Goal: Information Seeking & Learning: Learn about a topic

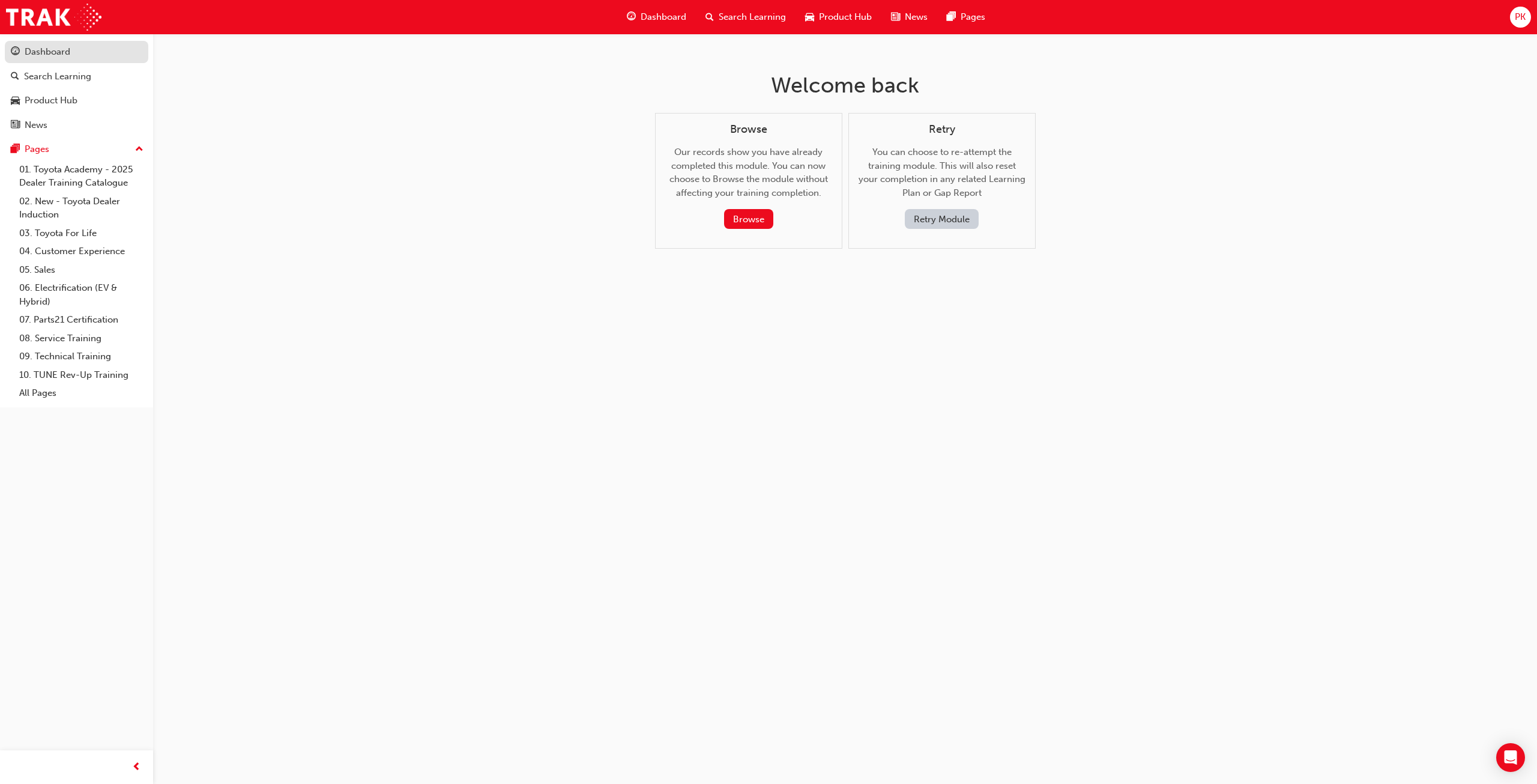
click at [42, 51] on div "Dashboard" at bounding box center [47, 51] width 46 height 14
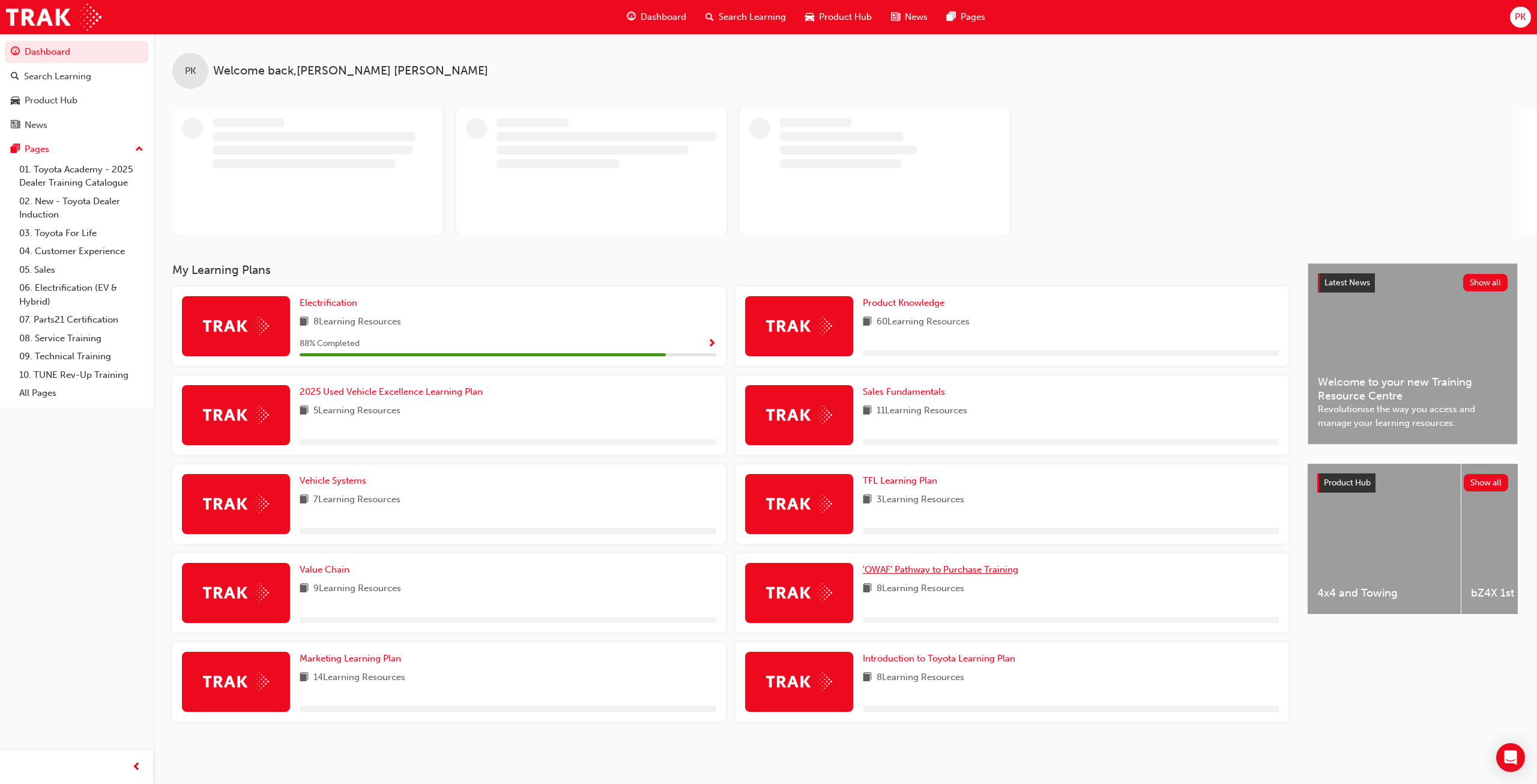
click at [914, 574] on span "'OWAF' Pathway to Purchase Training" at bounding box center [941, 569] width 156 height 10
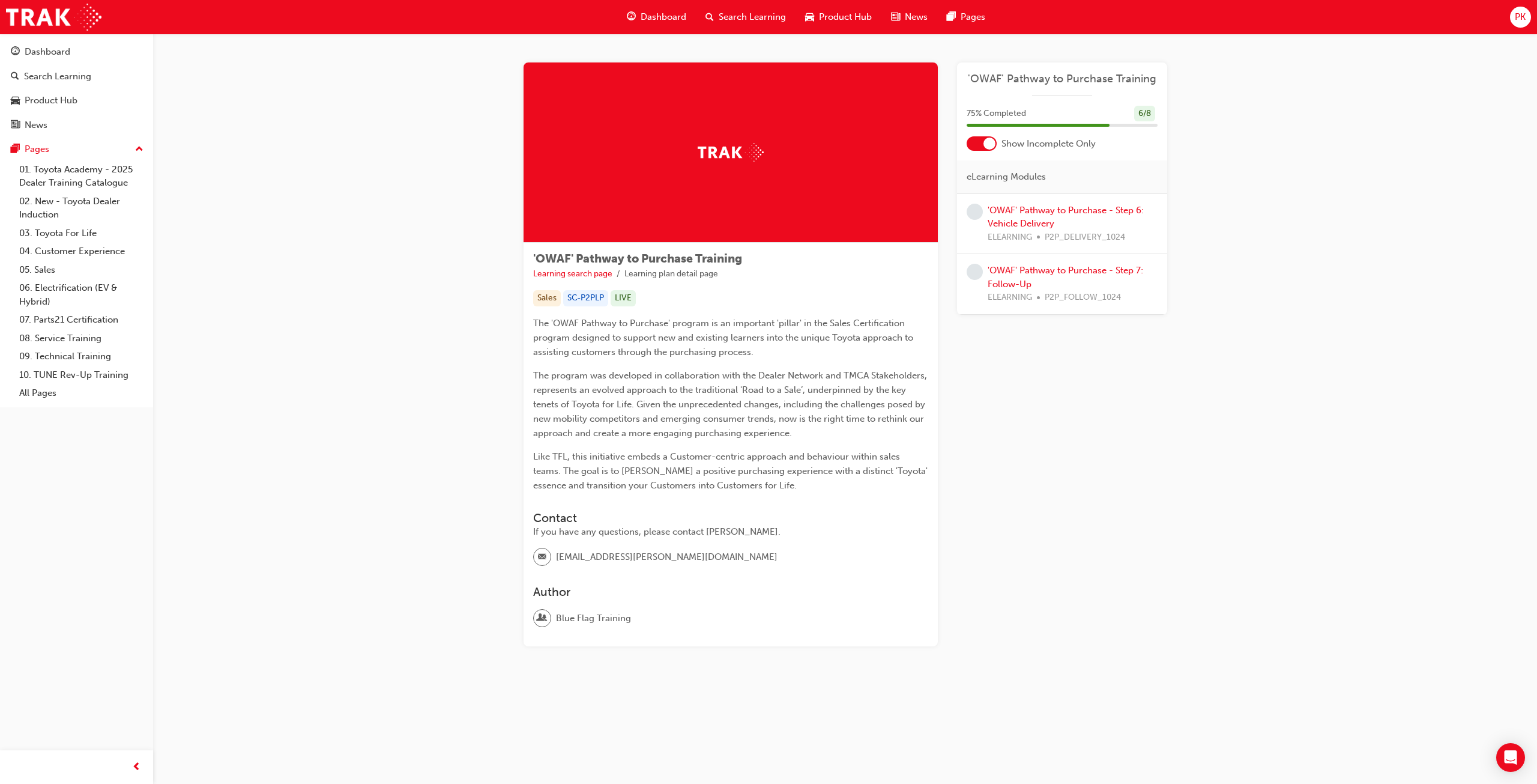
click at [996, 143] on div at bounding box center [982, 143] width 30 height 14
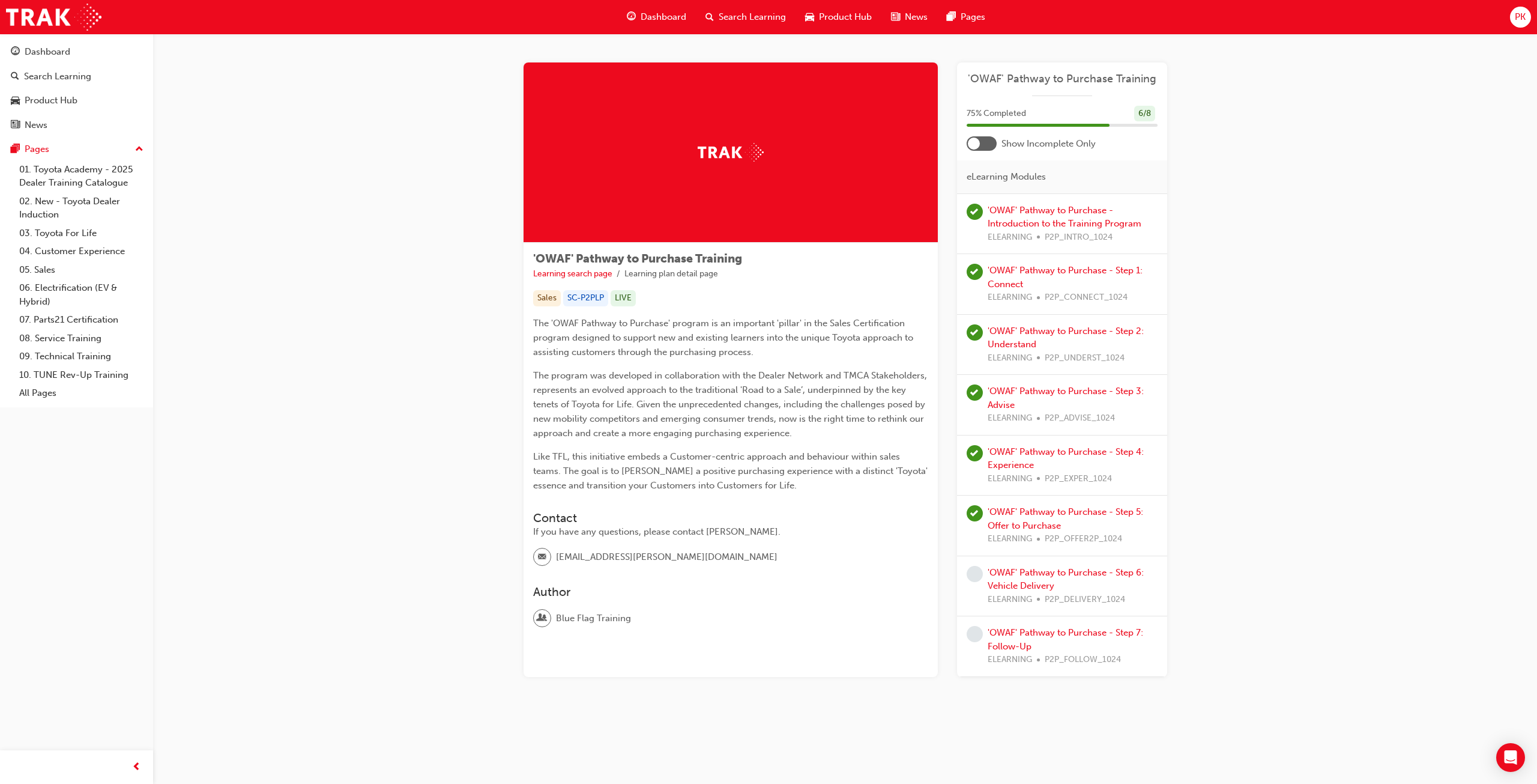
click at [976, 143] on div at bounding box center [974, 143] width 12 height 12
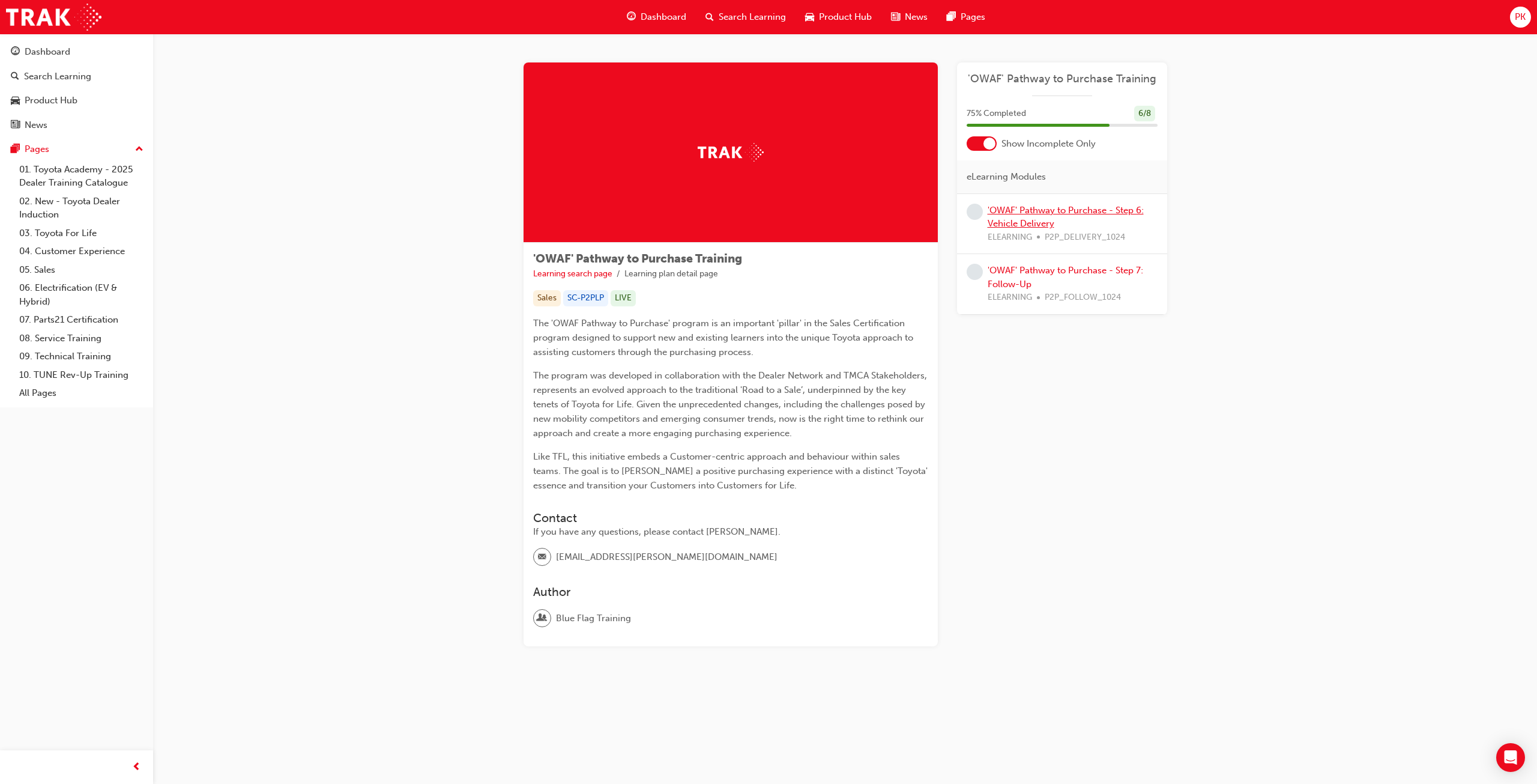
click at [1024, 218] on link "'OWAF' Pathway to Purchase - Step 6: Vehicle Delivery" at bounding box center [1066, 217] width 156 height 25
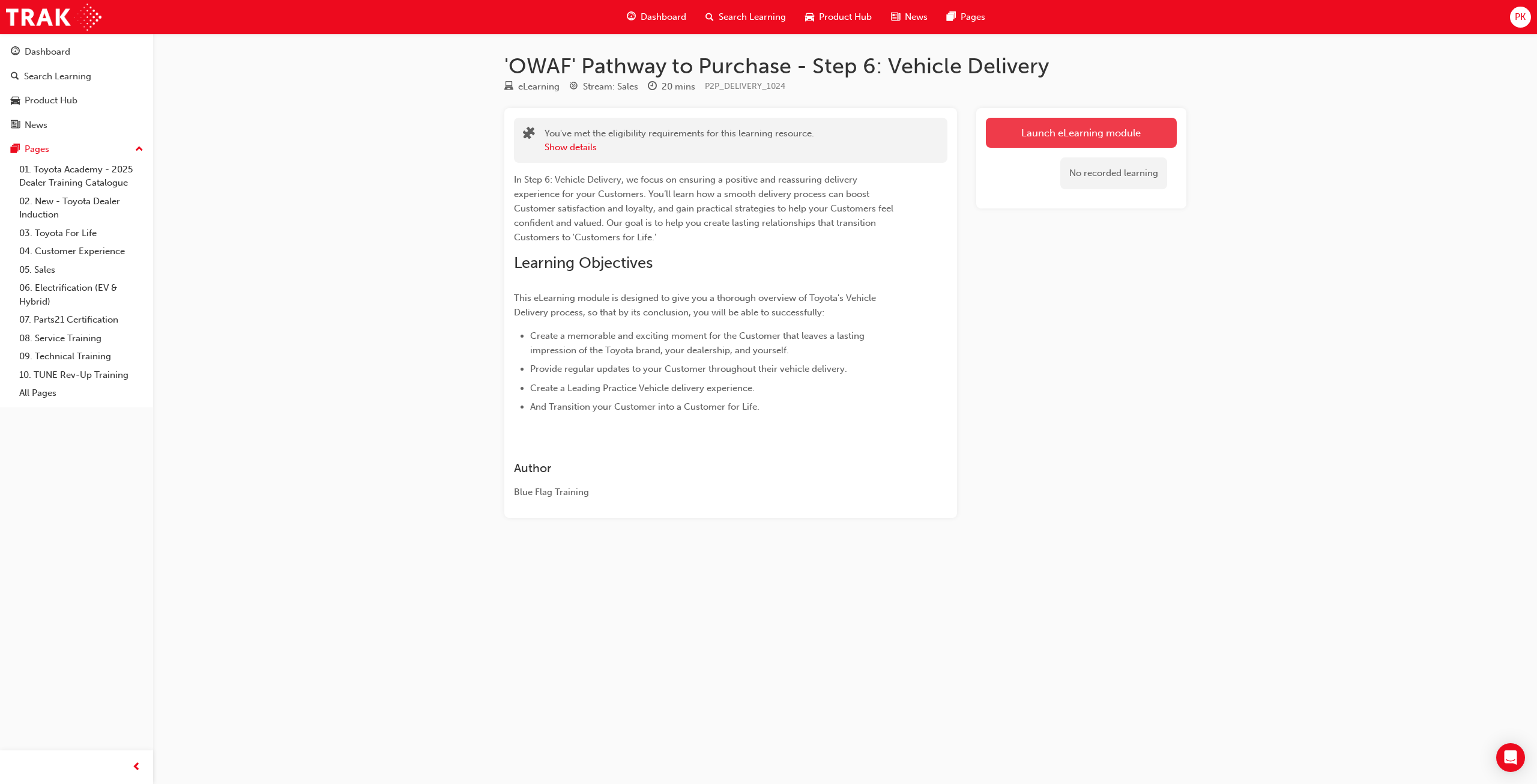
click at [1031, 140] on link "Launch eLearning module" at bounding box center [1081, 133] width 191 height 30
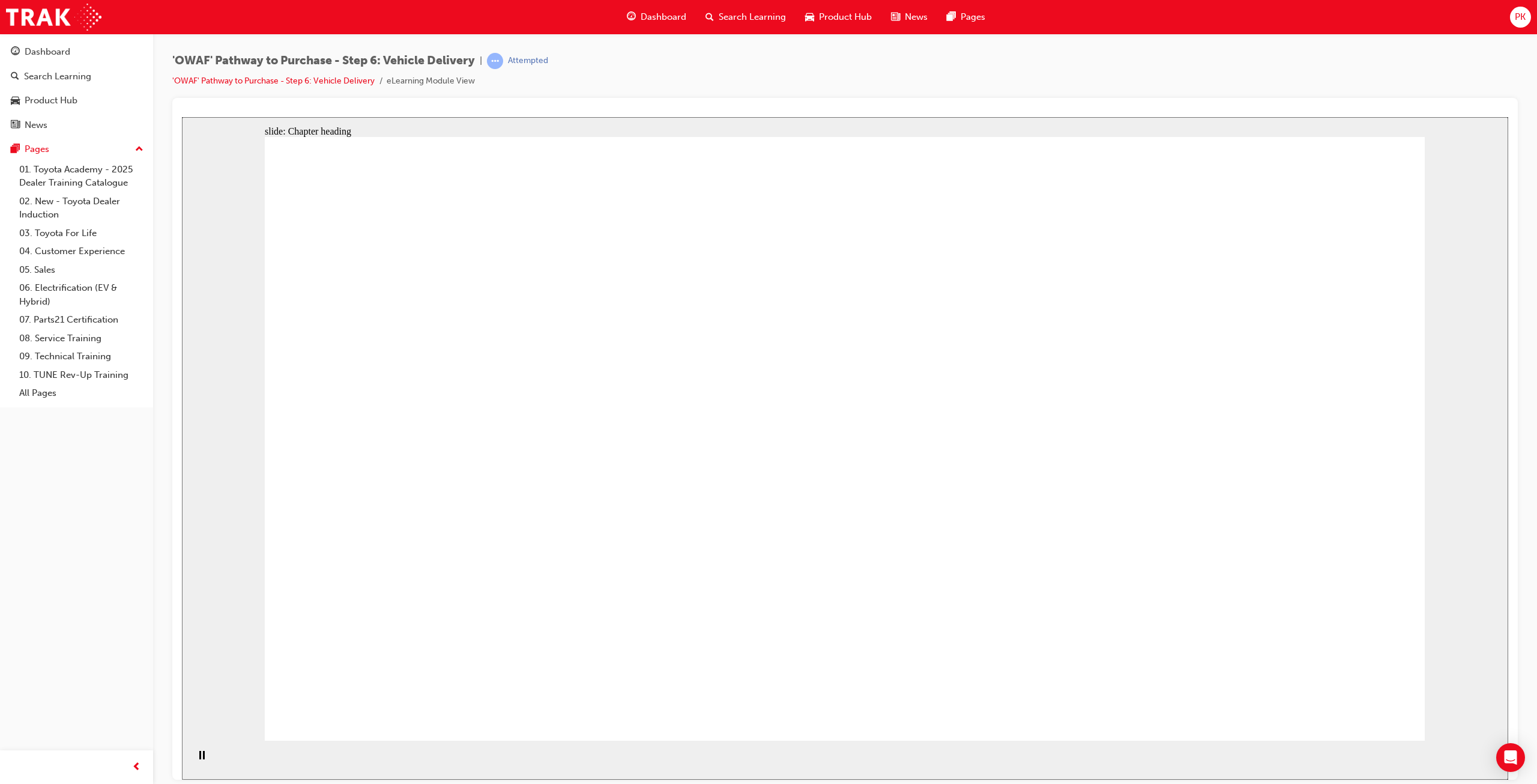
click at [199, 753] on icon "Pause (Ctrl+Alt+P)" at bounding box center [202, 754] width 6 height 9
click at [197, 755] on icon "Play (Ctrl+Alt+P)" at bounding box center [201, 755] width 9 height 9
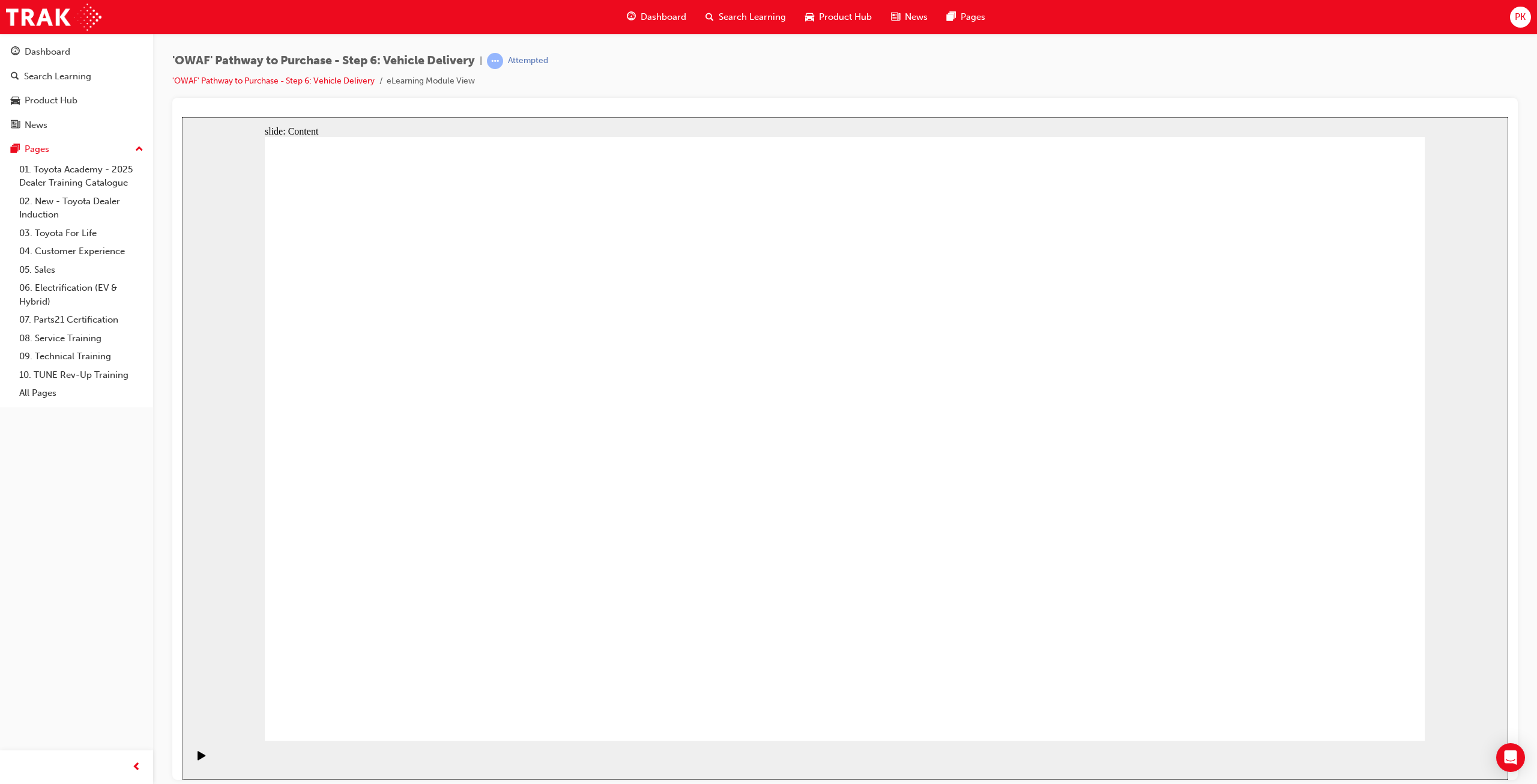
click at [199, 757] on icon "Pause (Ctrl+Alt+P)" at bounding box center [202, 754] width 6 height 9
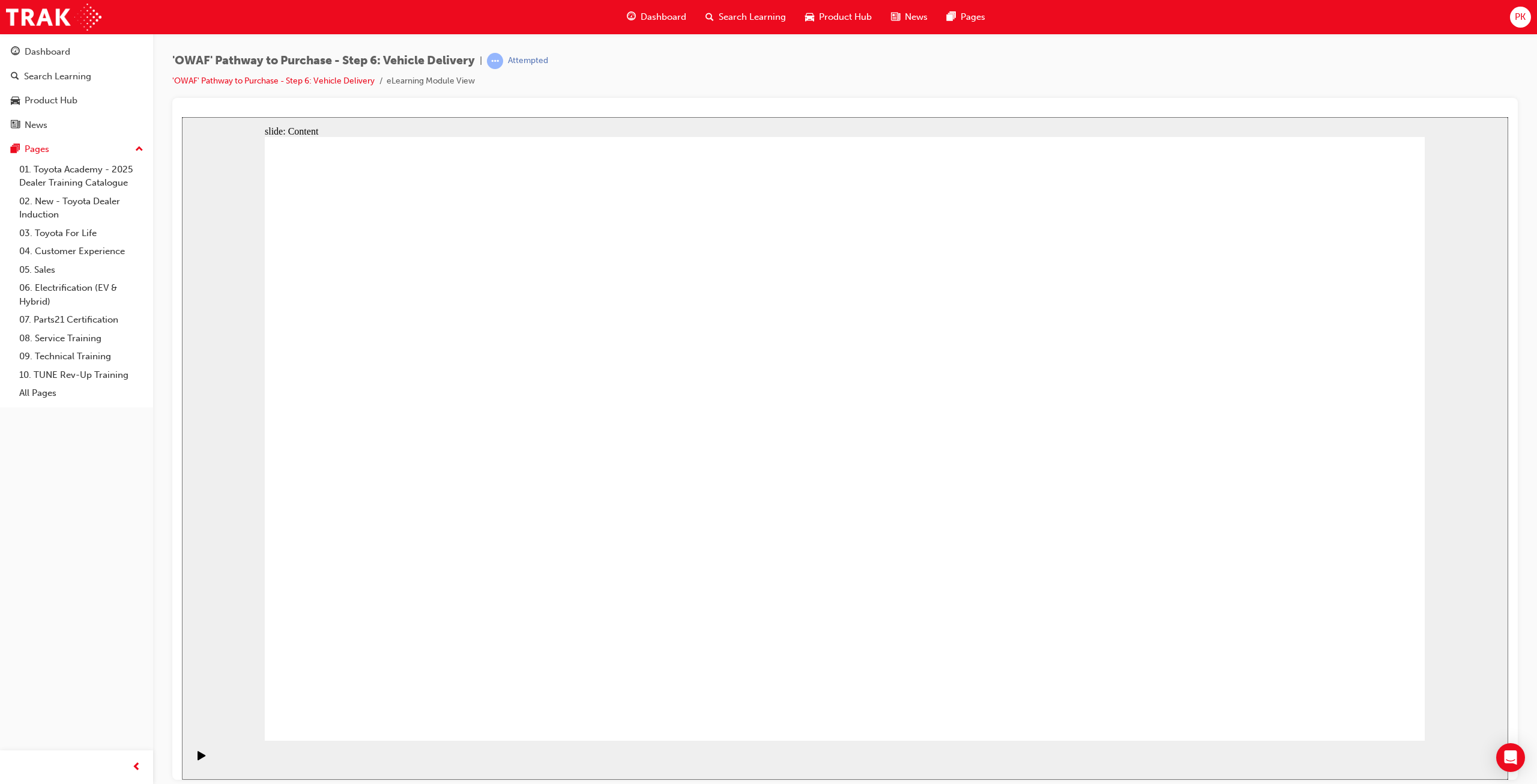
click at [197, 759] on icon "Play (Ctrl+Alt+P)" at bounding box center [201, 754] width 8 height 9
click at [193, 760] on div "Play (Ctrl+Alt+P)" at bounding box center [202, 760] width 21 height 21
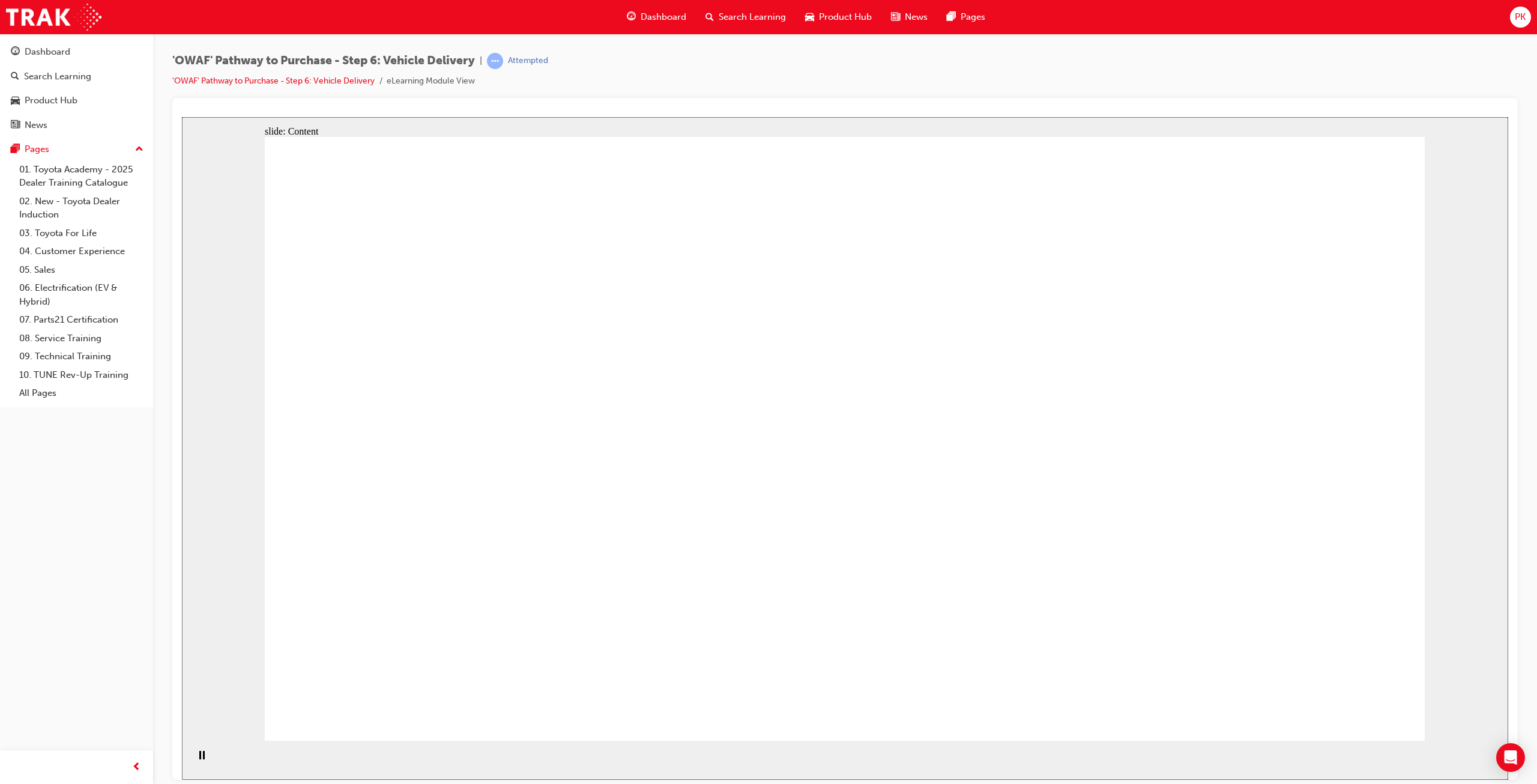
drag, startPoint x: 1171, startPoint y: 467, endPoint x: 1275, endPoint y: 487, distance: 105.9
click at [195, 762] on div "Pause (Ctrl+Alt+P)" at bounding box center [202, 760] width 21 height 21
click at [197, 759] on icon "Play (Ctrl+Alt+P)" at bounding box center [201, 754] width 8 height 9
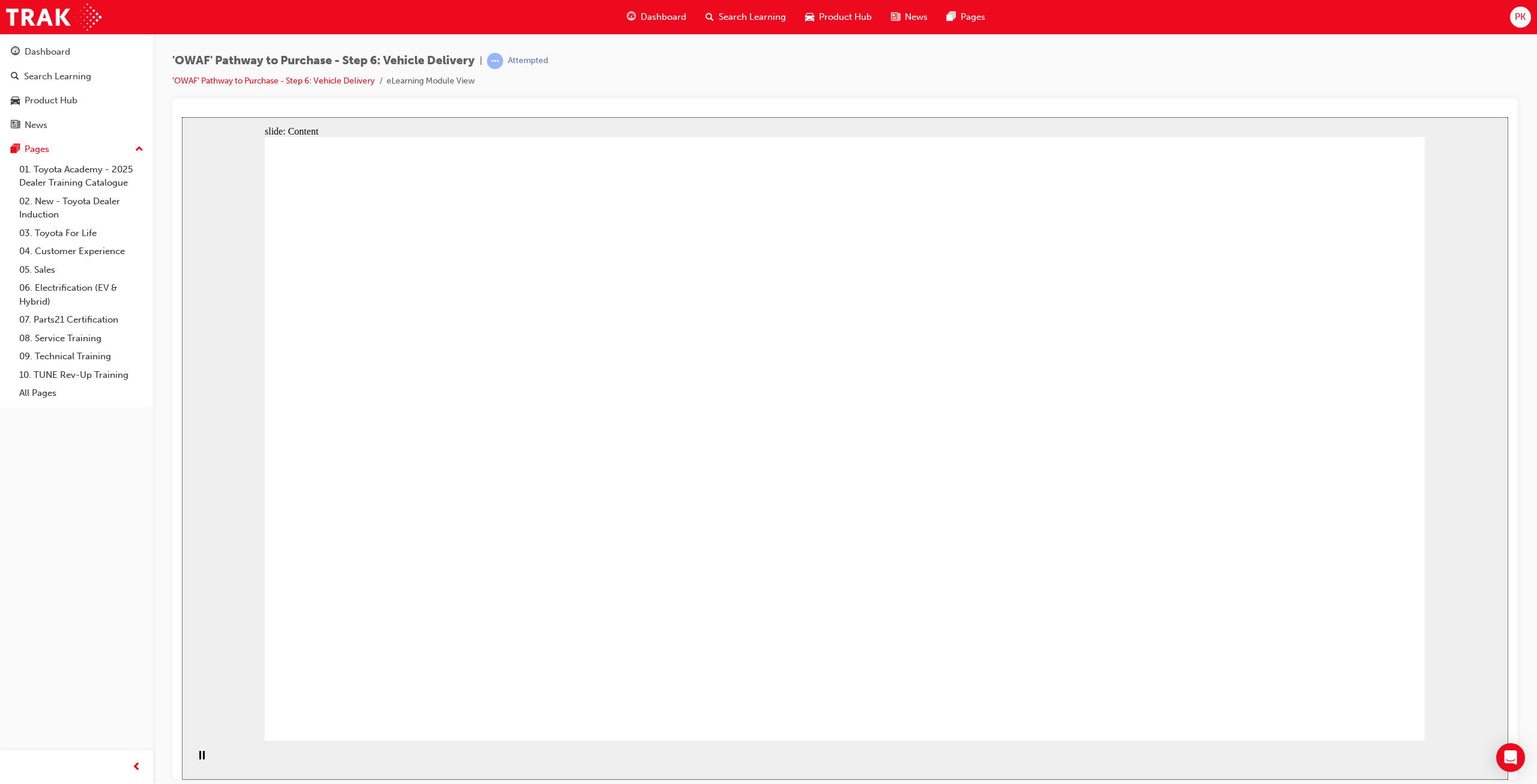
drag, startPoint x: 832, startPoint y: 422, endPoint x: 504, endPoint y: 338, distance: 338.6
click at [197, 759] on icon "Play (Ctrl+Alt+P)" at bounding box center [201, 754] width 8 height 9
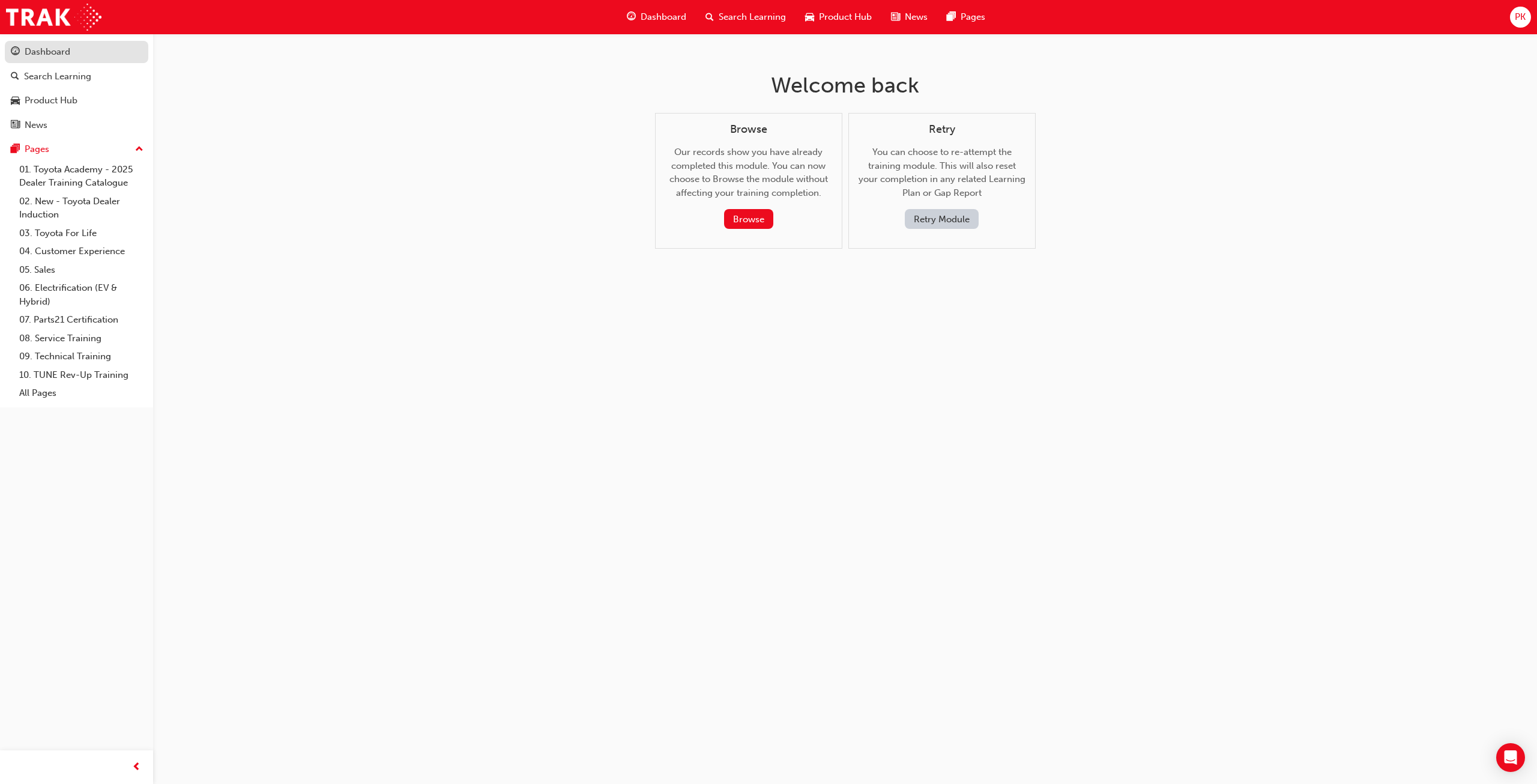
click at [39, 48] on div "Dashboard" at bounding box center [47, 51] width 46 height 14
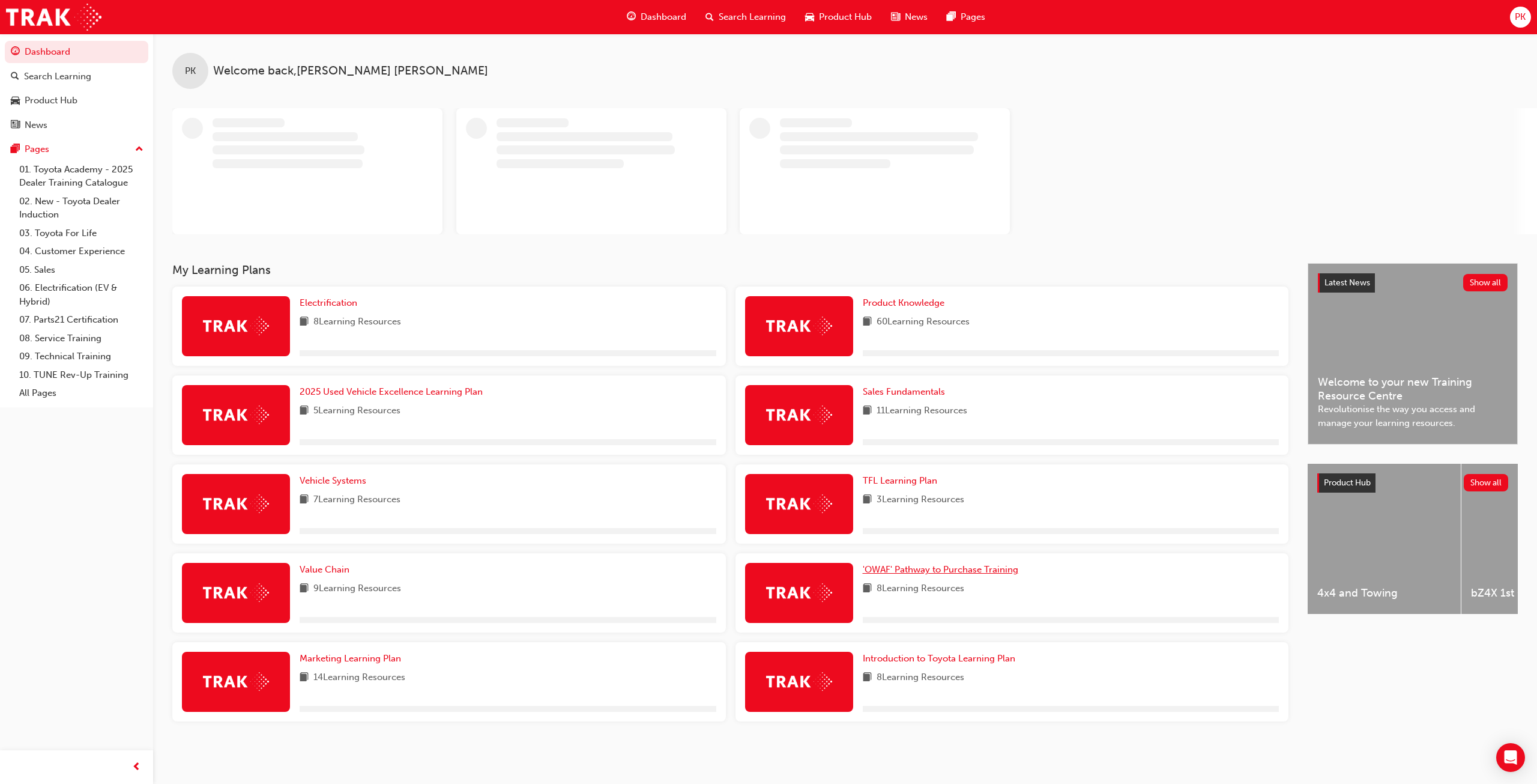
click at [900, 569] on span "'OWAF' Pathway to Purchase Training" at bounding box center [941, 569] width 156 height 10
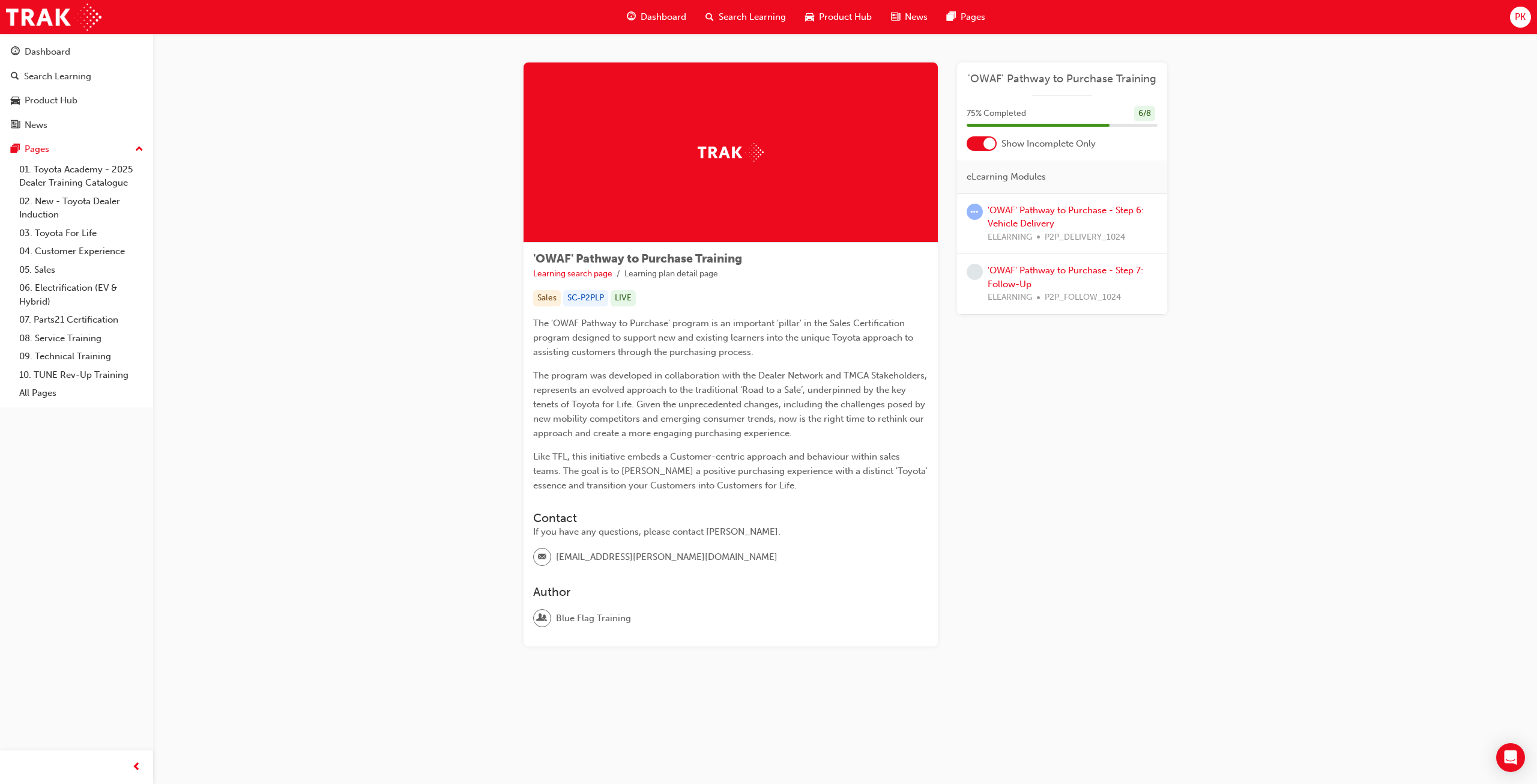
click at [991, 142] on div at bounding box center [989, 143] width 12 height 12
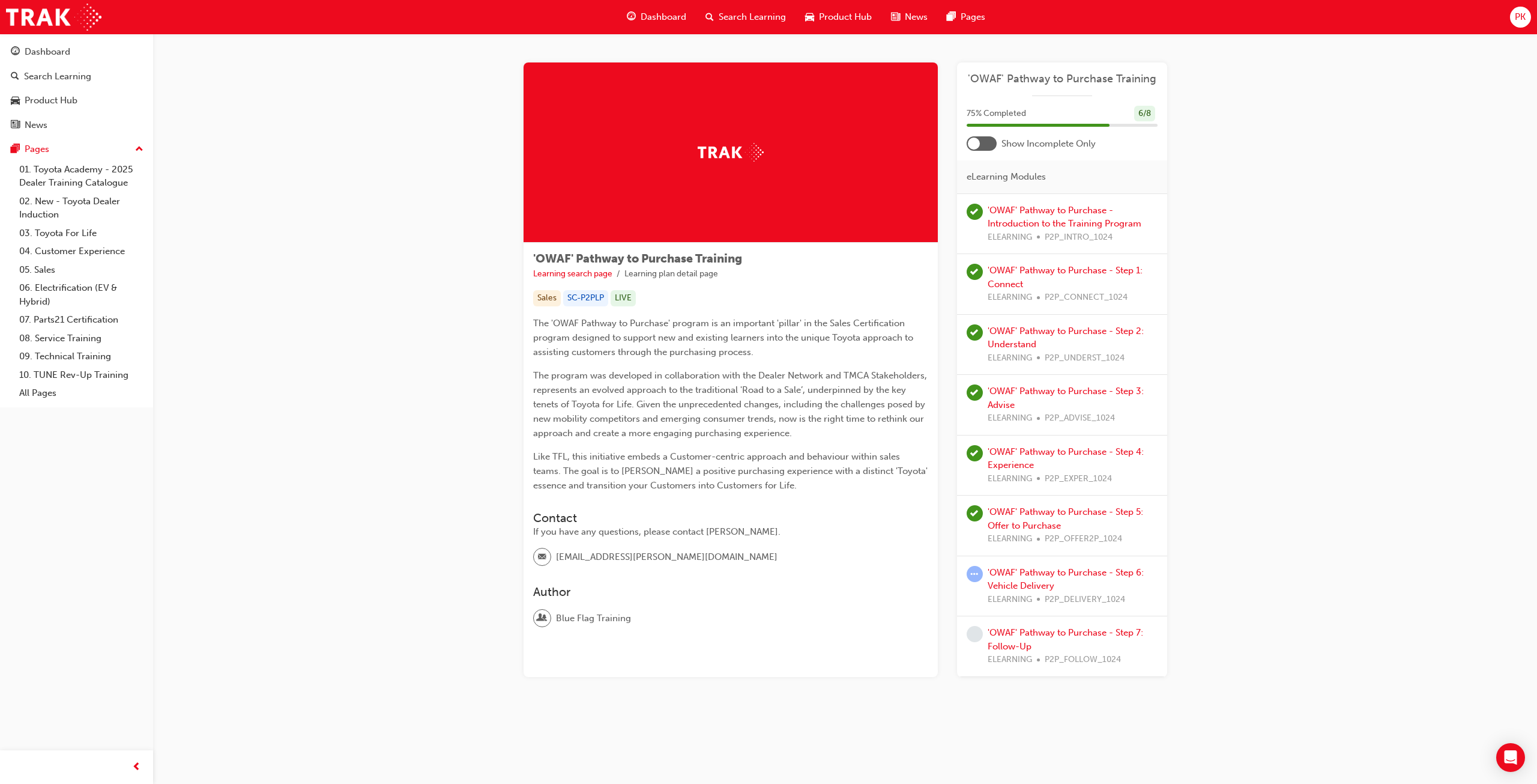
click at [991, 142] on div at bounding box center [982, 143] width 30 height 14
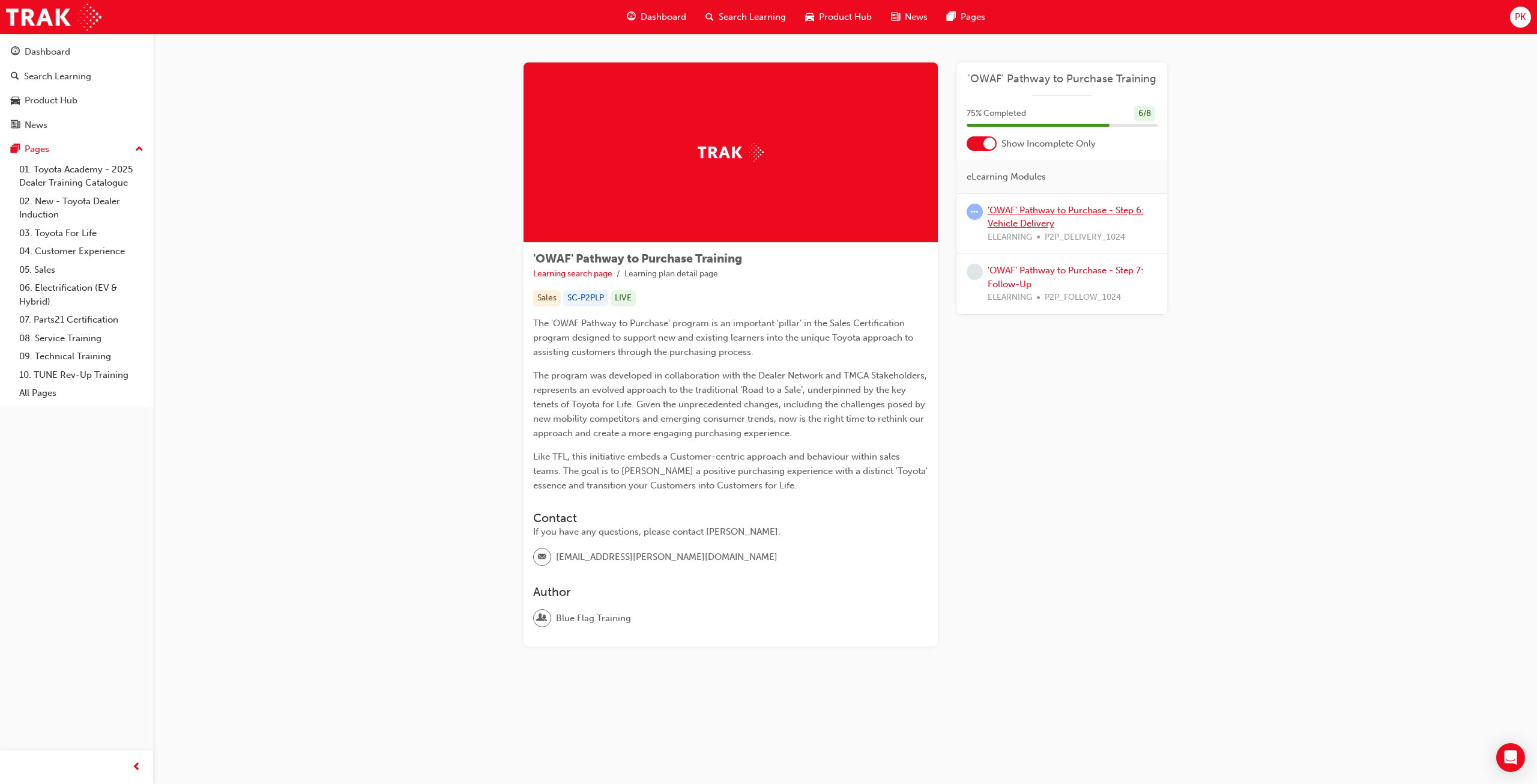
click at [1028, 221] on link "'OWAF' Pathway to Purchase - Step 6: Vehicle Delivery" at bounding box center [1066, 217] width 156 height 25
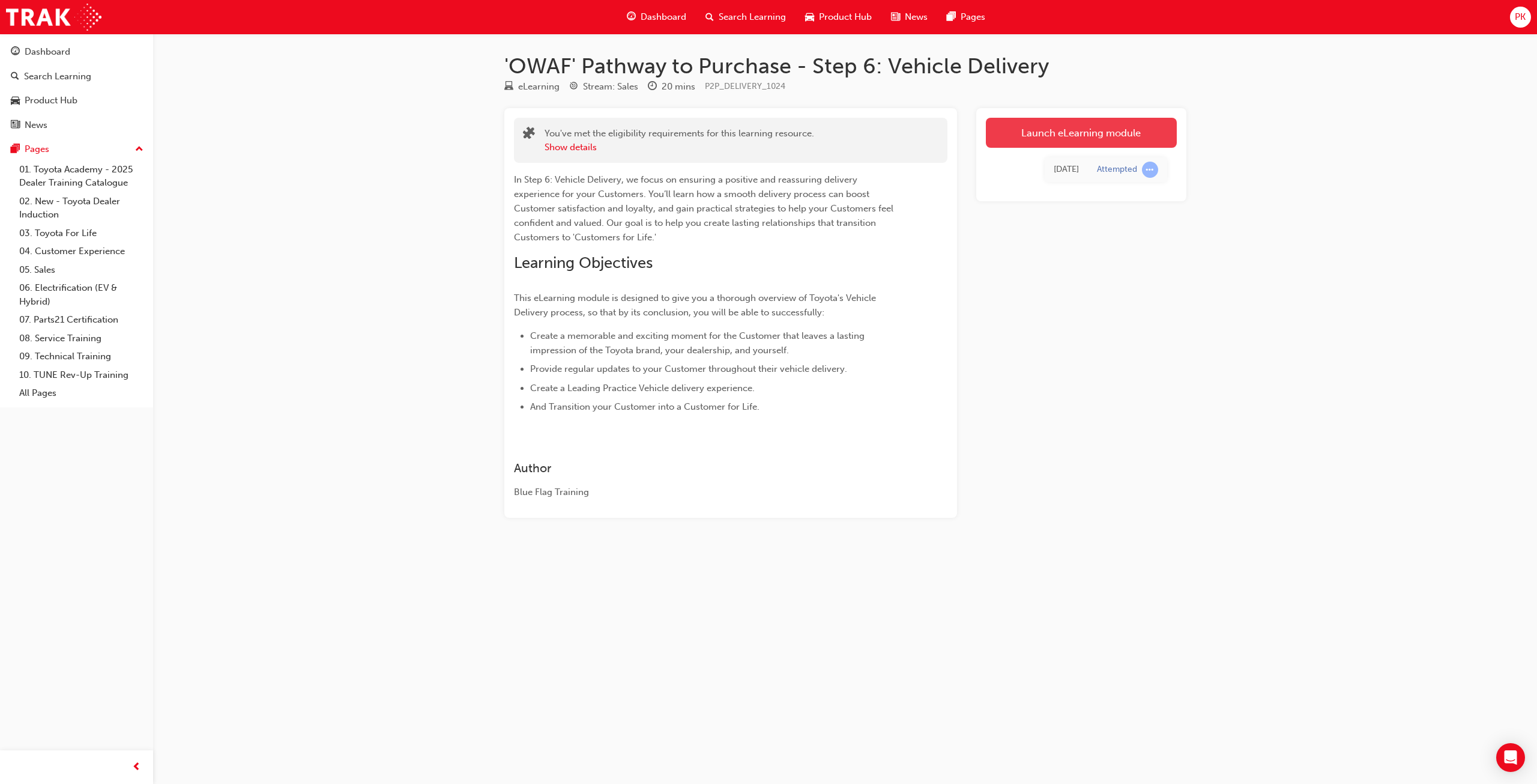
click at [1057, 132] on link "Launch eLearning module" at bounding box center [1081, 133] width 191 height 30
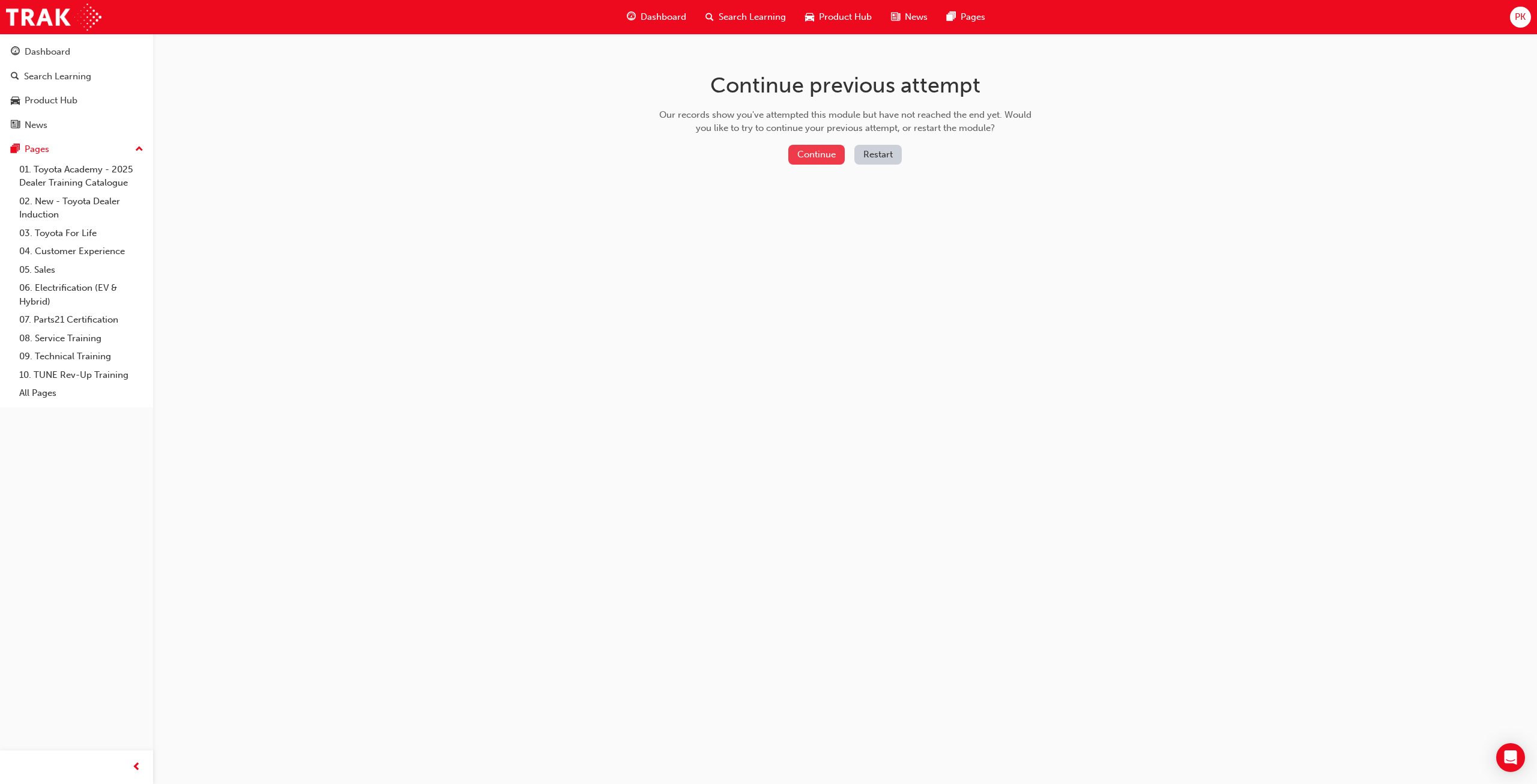
click at [816, 156] on button "Continue" at bounding box center [816, 154] width 56 height 20
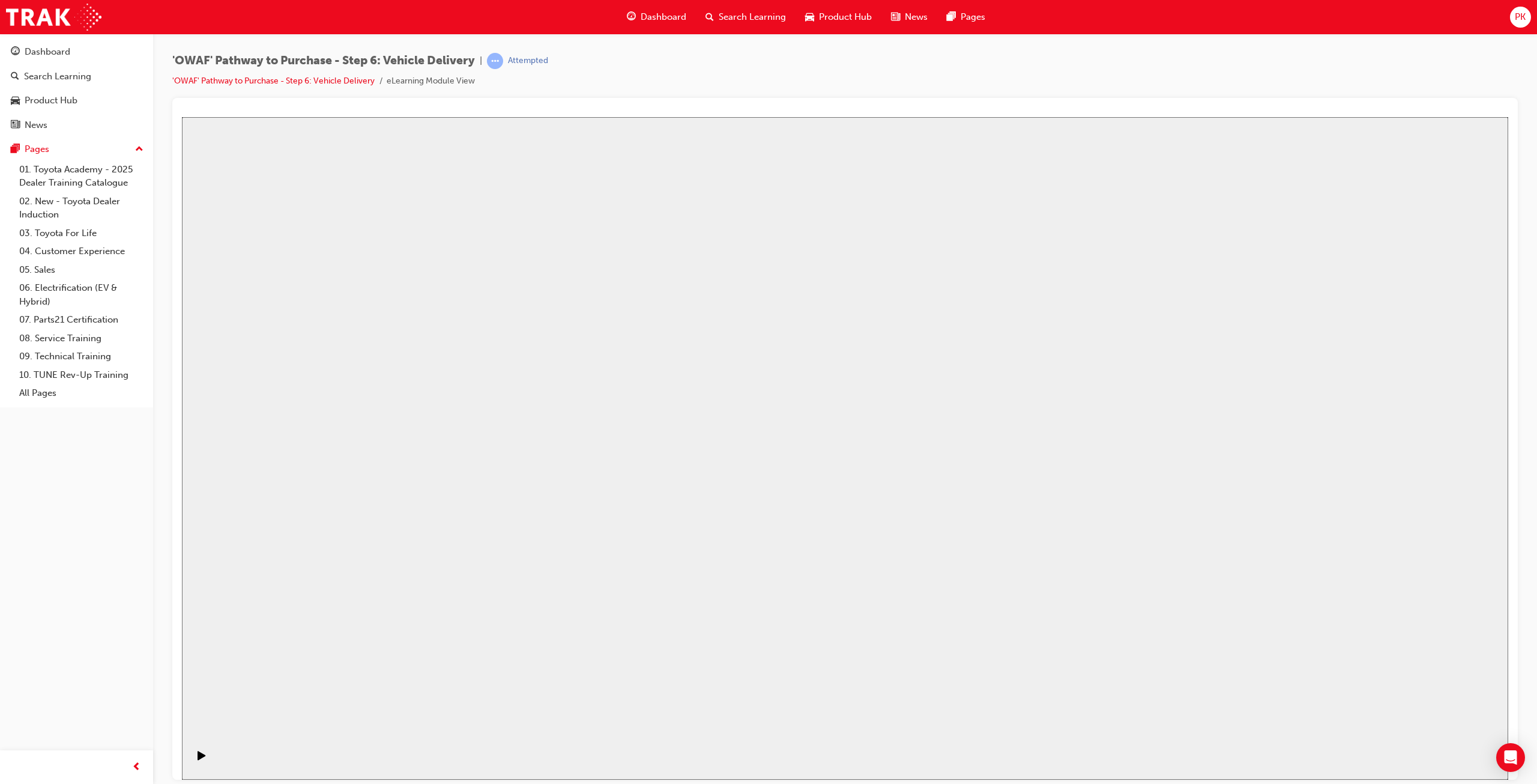
click at [228, 773] on button "Resume" at bounding box center [205, 779] width 46 height 14
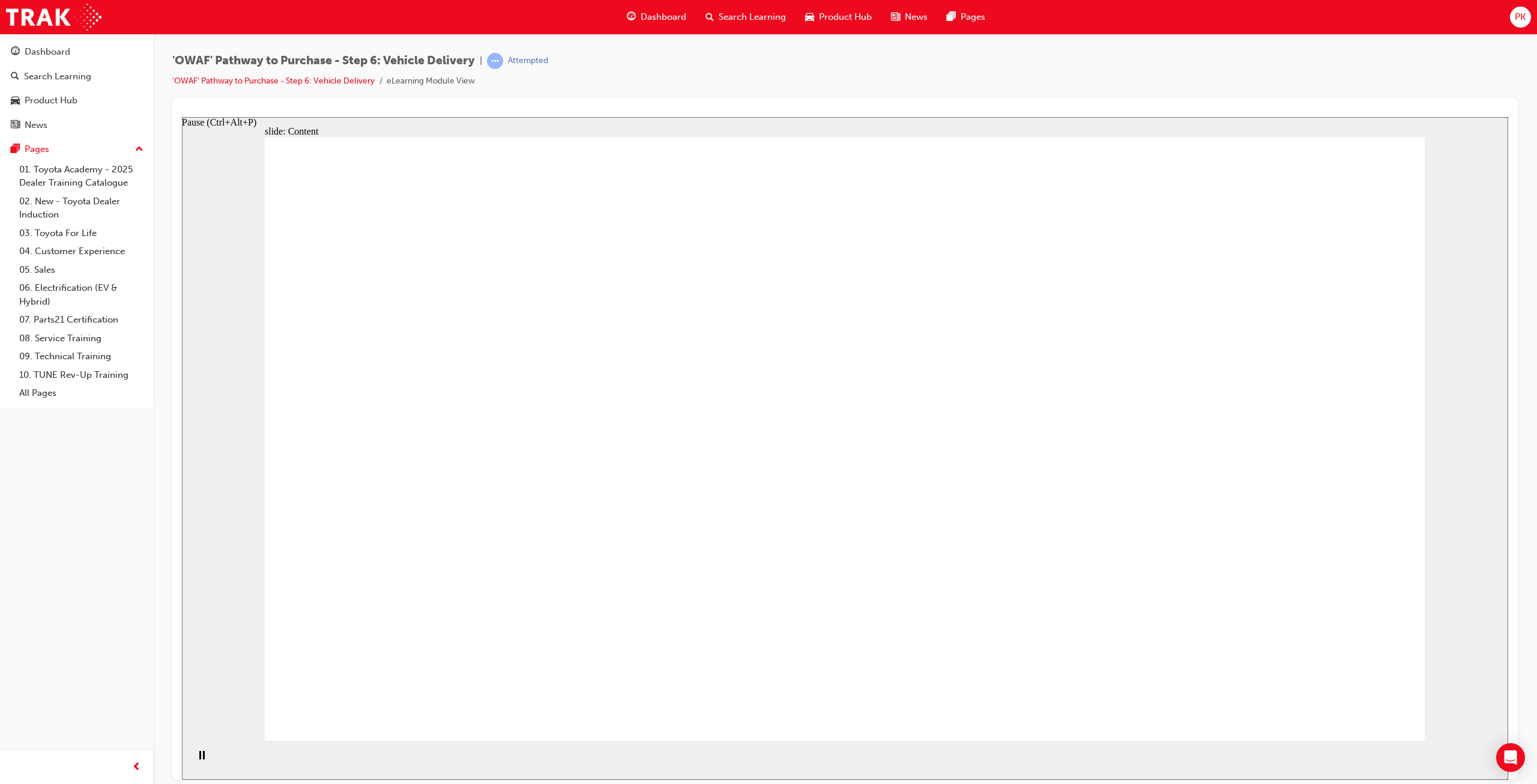
click at [192, 757] on div "Pause (Ctrl+Alt+P)" at bounding box center [202, 760] width 21 height 21
click at [202, 759] on icon "Play (Ctrl+Alt+P)" at bounding box center [201, 755] width 9 height 9
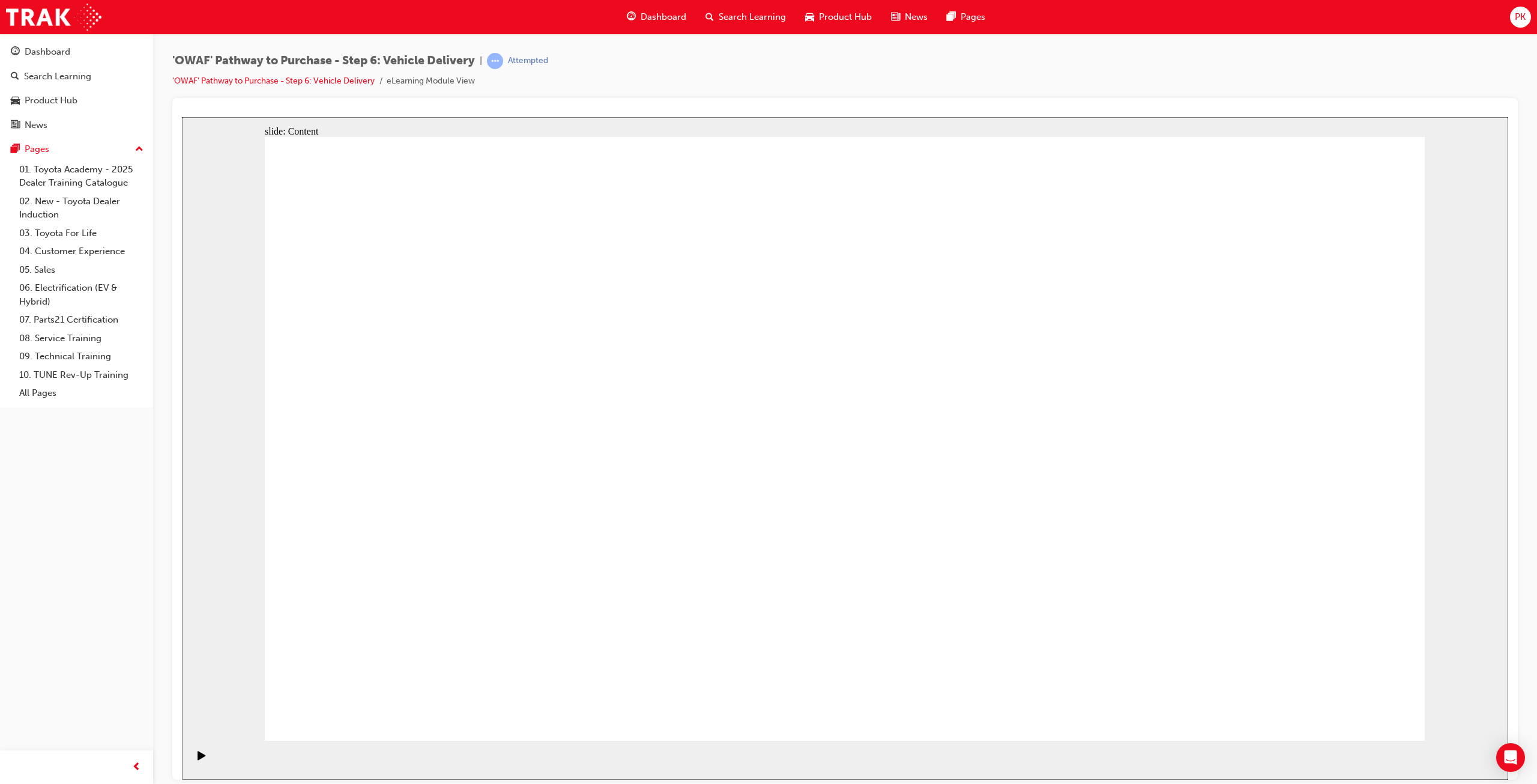
drag, startPoint x: 1015, startPoint y: 337, endPoint x: 1106, endPoint y: 341, distance: 91.1
drag, startPoint x: 1168, startPoint y: 334, endPoint x: 1206, endPoint y: 334, distance: 38.0
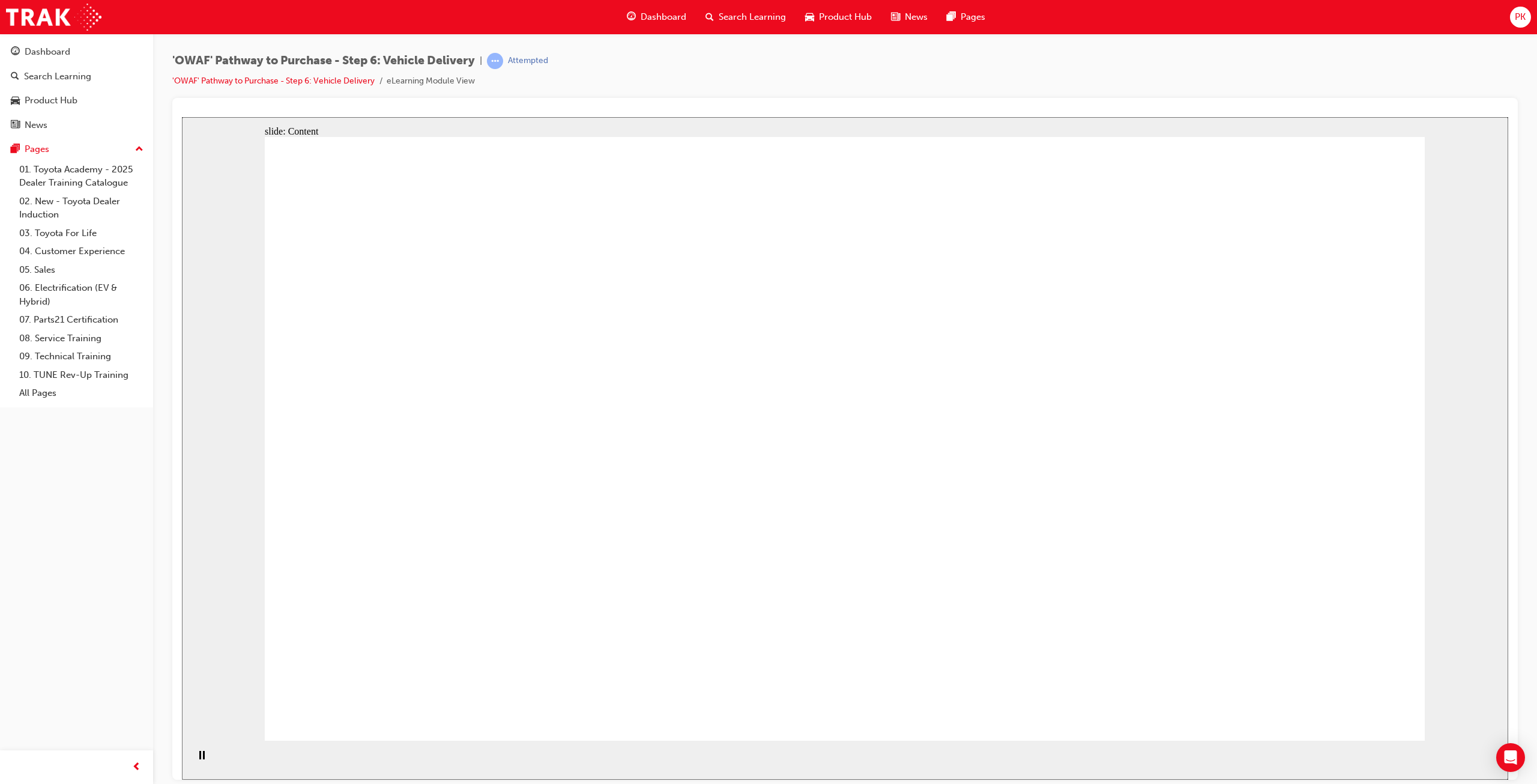
drag, startPoint x: 1194, startPoint y: 481, endPoint x: 1160, endPoint y: 486, distance: 34.4
drag, startPoint x: 809, startPoint y: 558, endPoint x: 815, endPoint y: 556, distance: 6.3
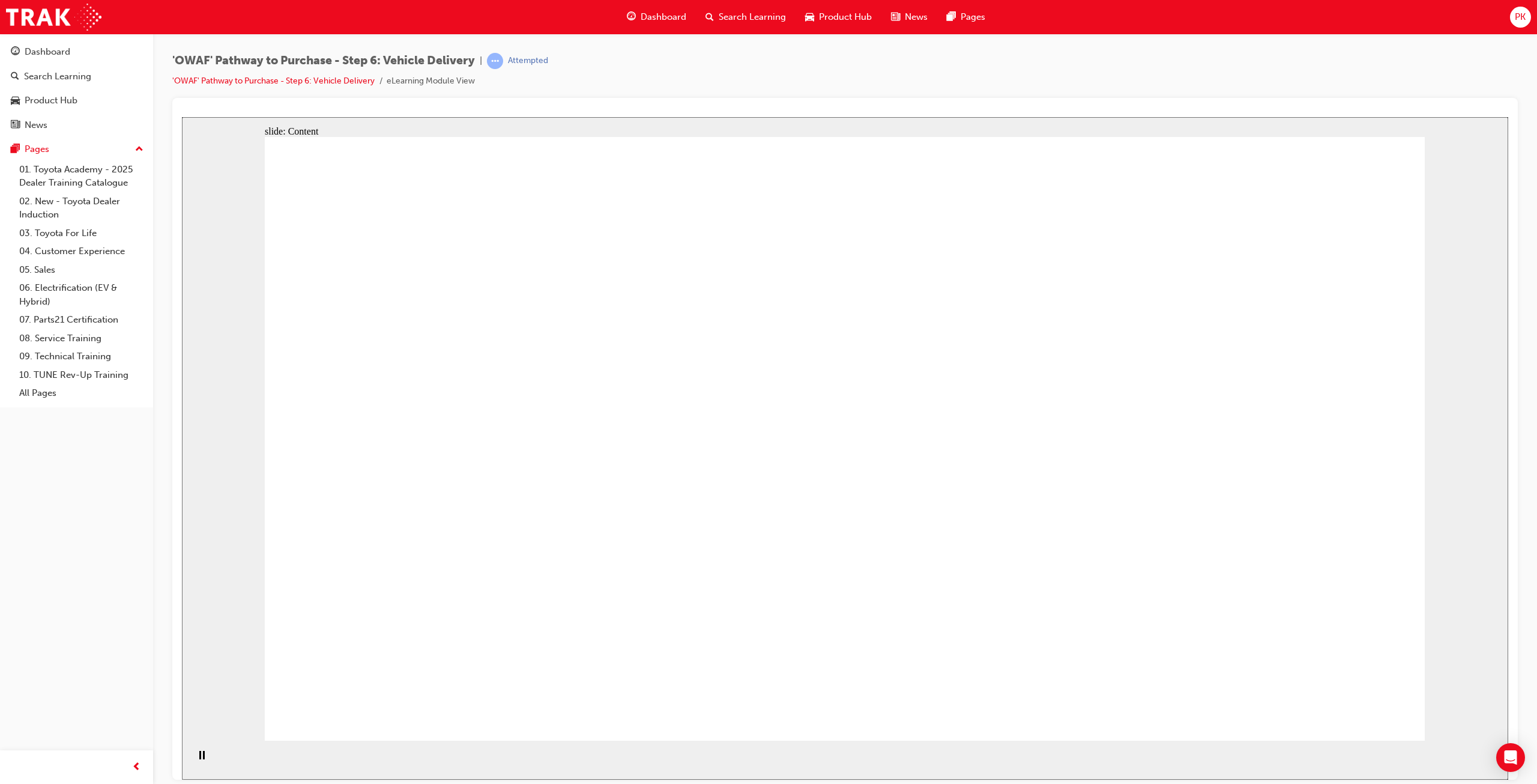
drag, startPoint x: 1204, startPoint y: 536, endPoint x: 1171, endPoint y: 543, distance: 33.7
drag, startPoint x: 897, startPoint y: 524, endPoint x: 1010, endPoint y: 537, distance: 113.7
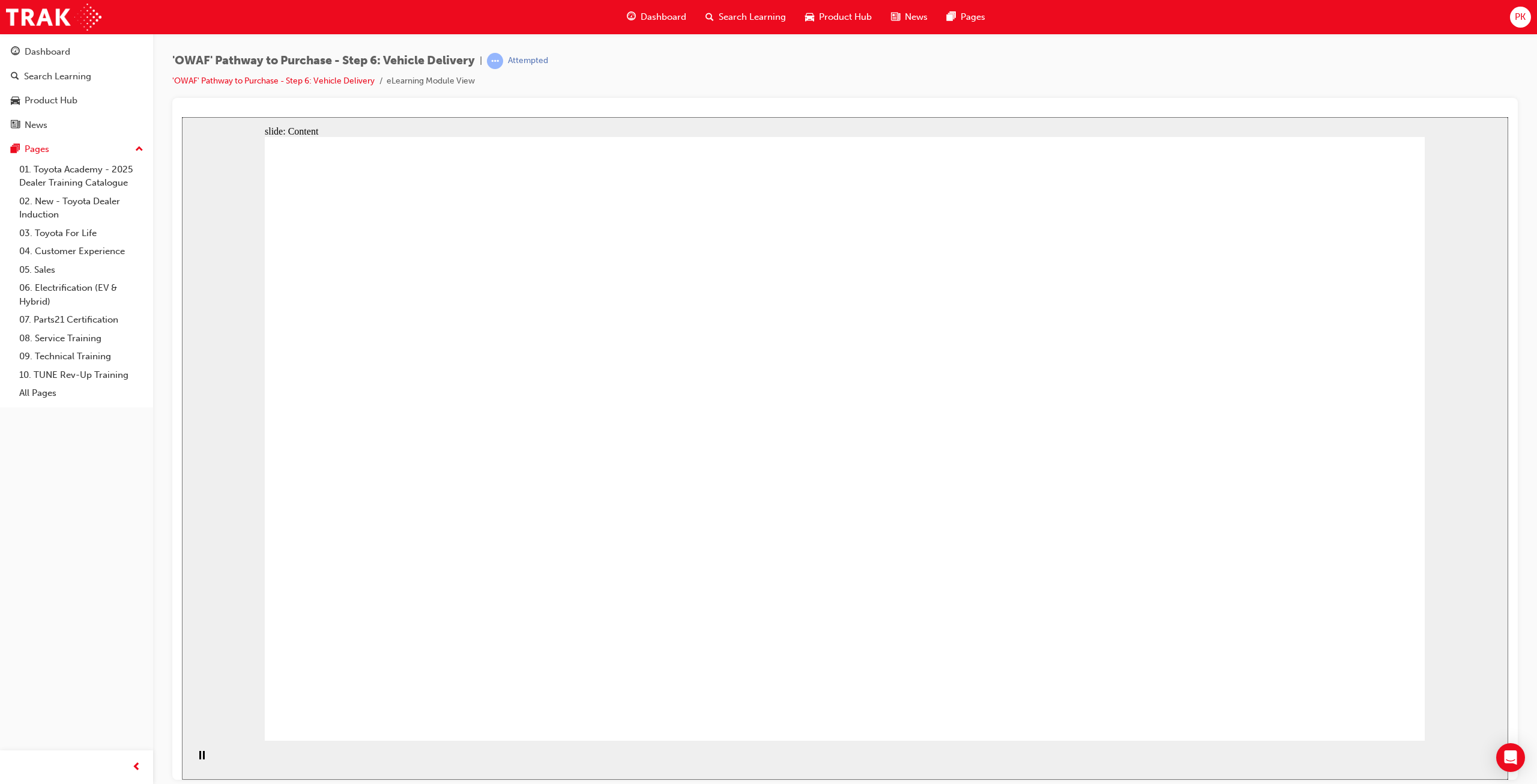
drag, startPoint x: 1150, startPoint y: 537, endPoint x: 828, endPoint y: 512, distance: 323.0
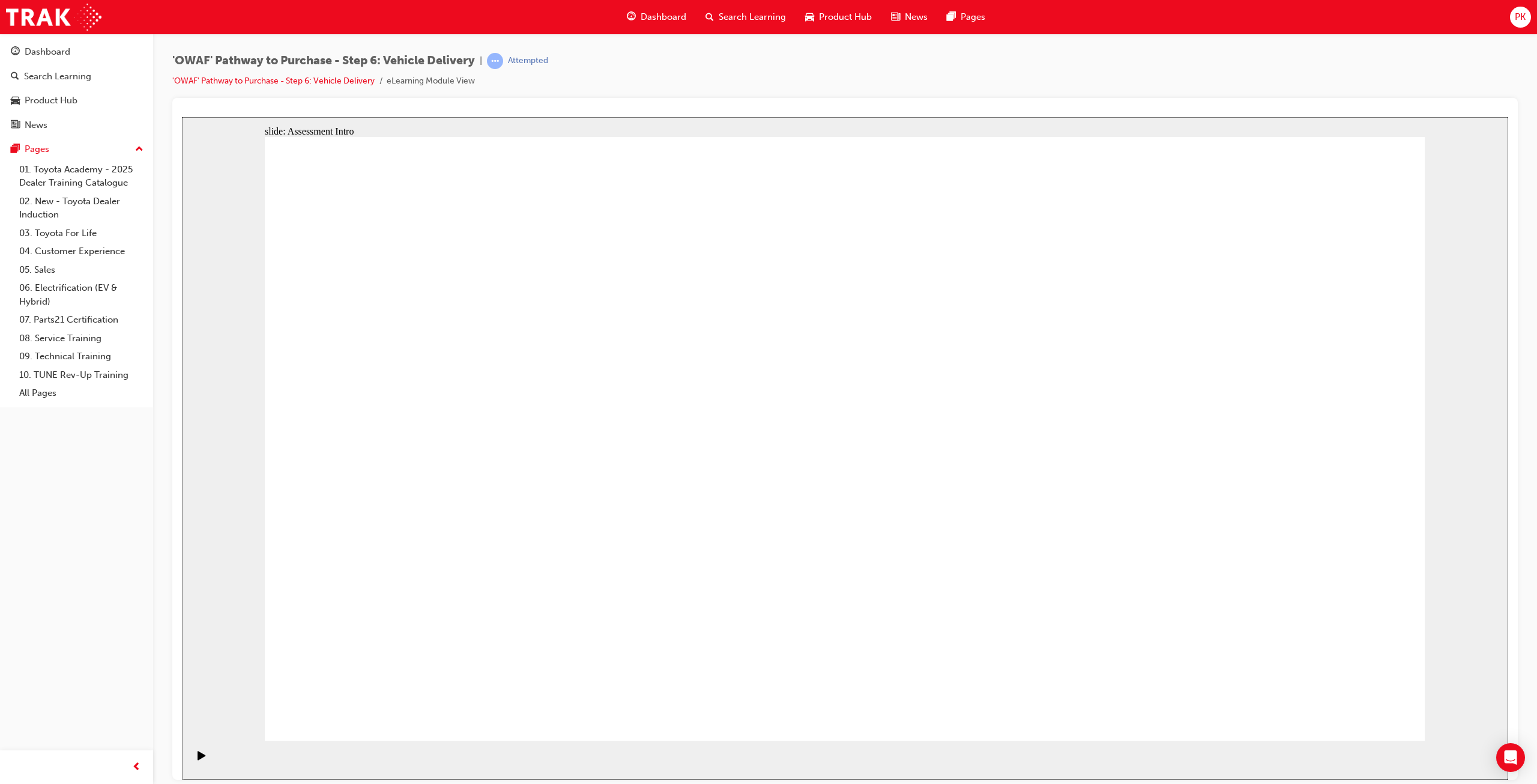
drag, startPoint x: 1278, startPoint y: 703, endPoint x: 1303, endPoint y: 703, distance: 25.0
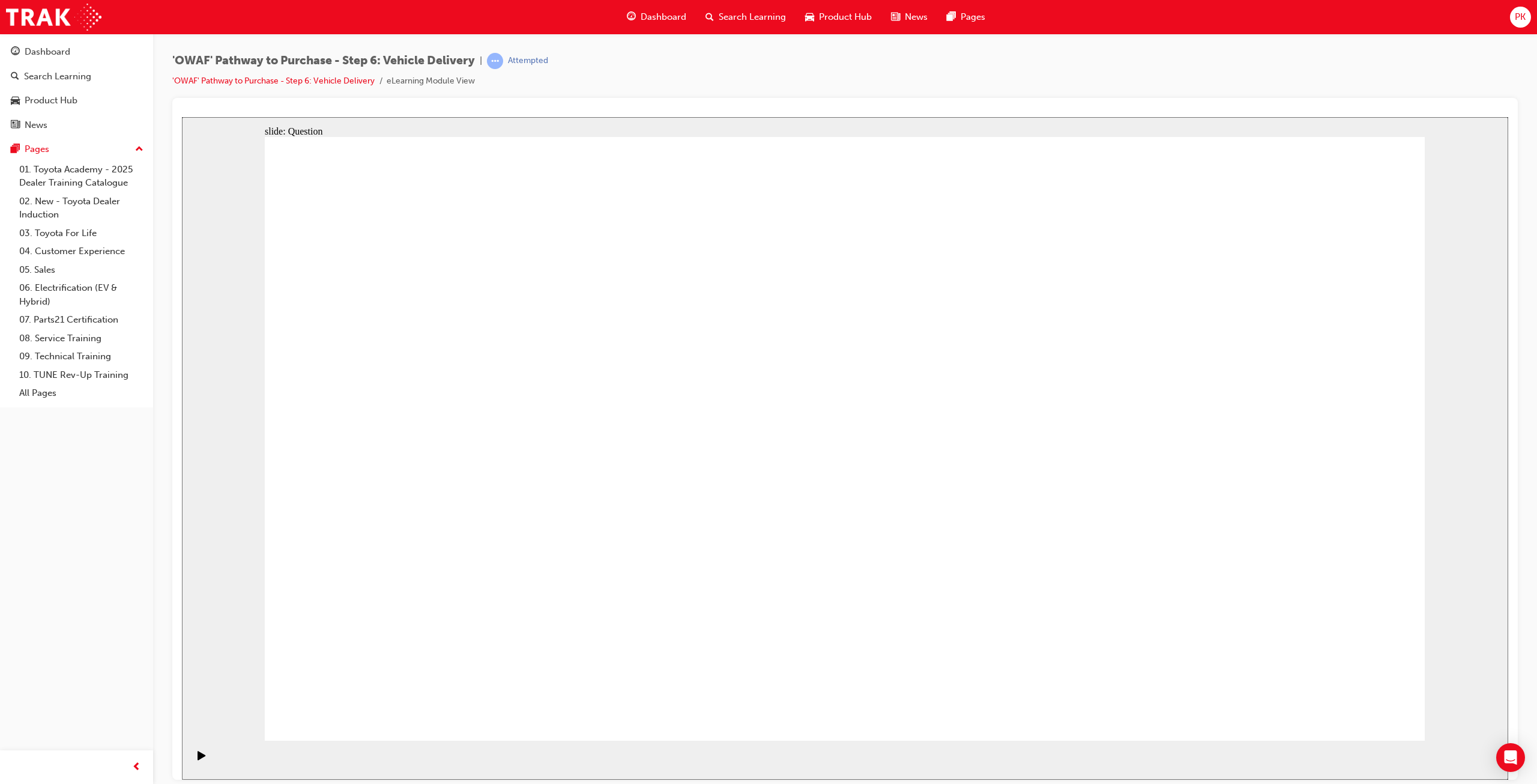
drag, startPoint x: 869, startPoint y: 529, endPoint x: 859, endPoint y: 533, distance: 10.8
radio input "false"
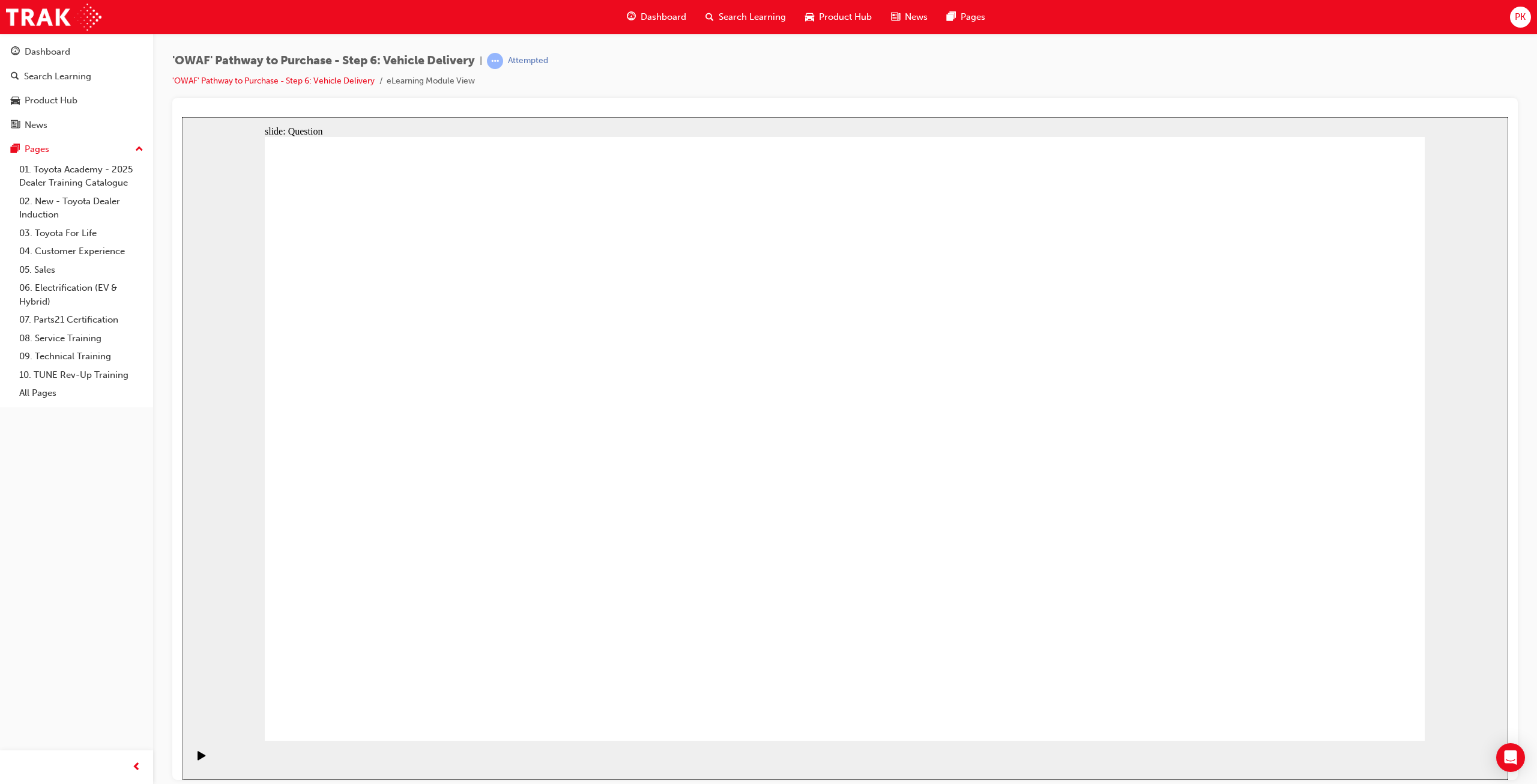
radio input "true"
drag, startPoint x: 681, startPoint y: 631, endPoint x: 718, endPoint y: 396, distance: 237.9
drag, startPoint x: 848, startPoint y: 565, endPoint x: 1071, endPoint y: 381, distance: 289.1
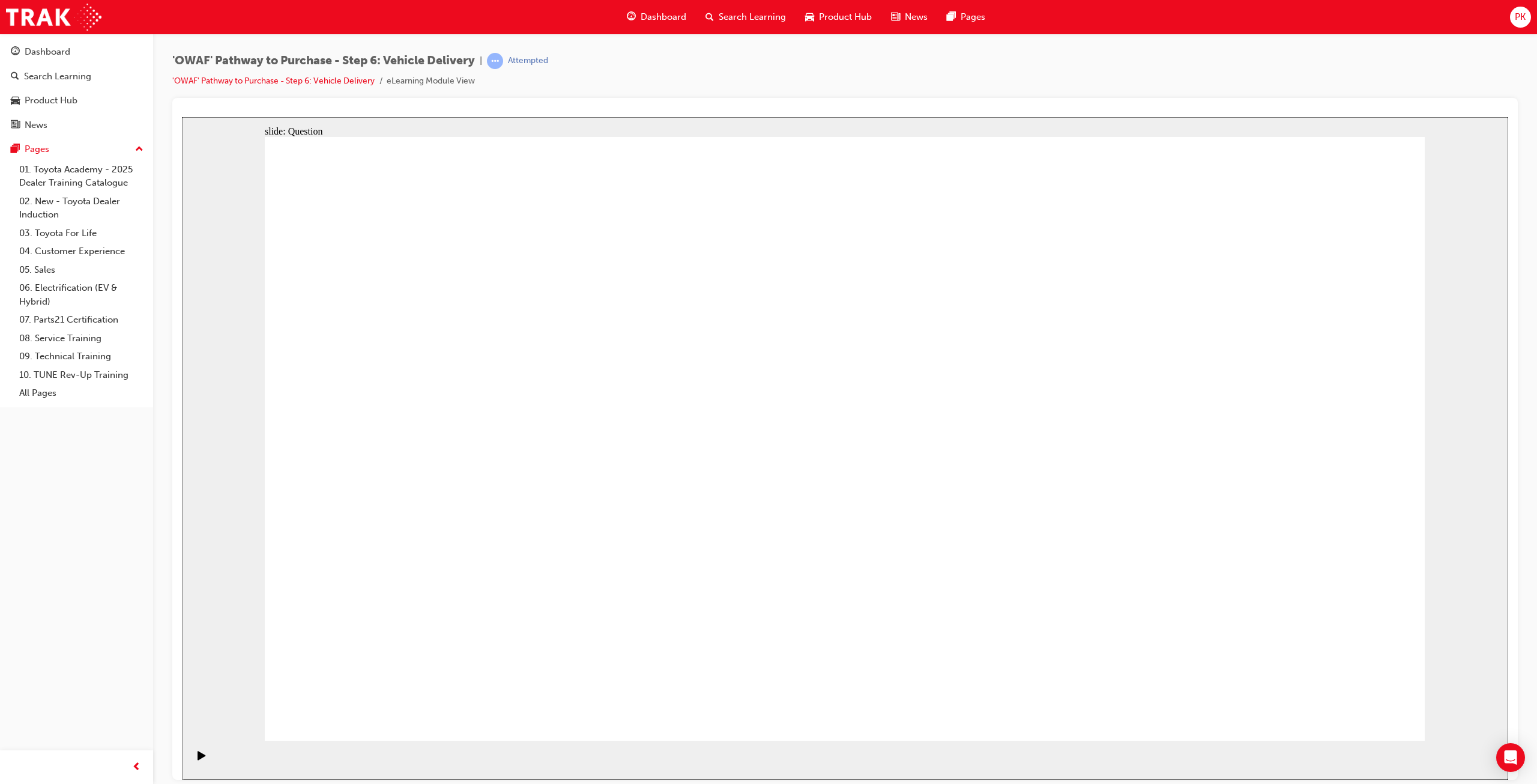
drag, startPoint x: 1087, startPoint y: 585, endPoint x: 567, endPoint y: 484, distance: 529.7
drag, startPoint x: 556, startPoint y: 470, endPoint x: 895, endPoint y: 567, distance: 352.6
drag, startPoint x: 1068, startPoint y: 624, endPoint x: 565, endPoint y: 461, distance: 528.8
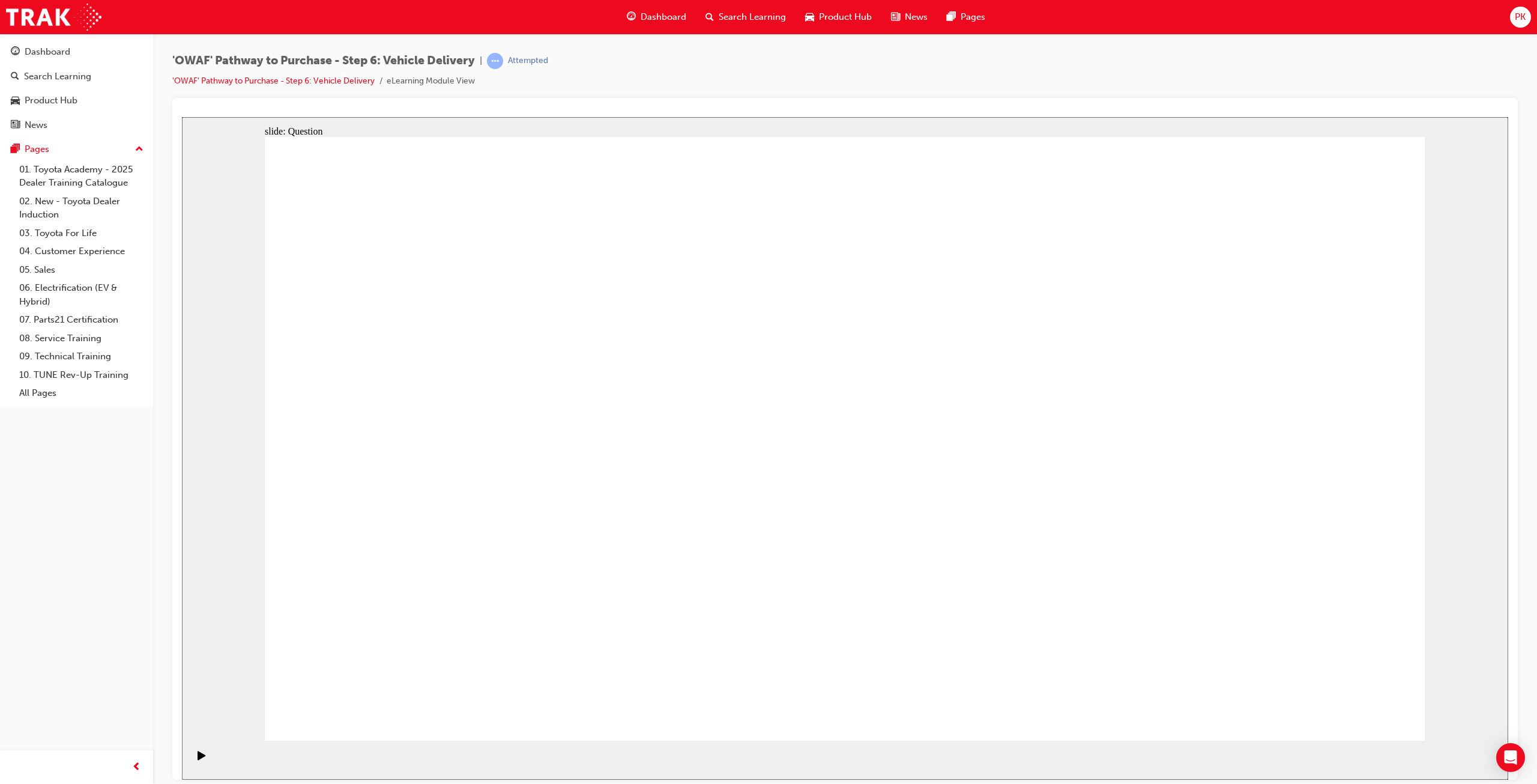
checkbox input "true"
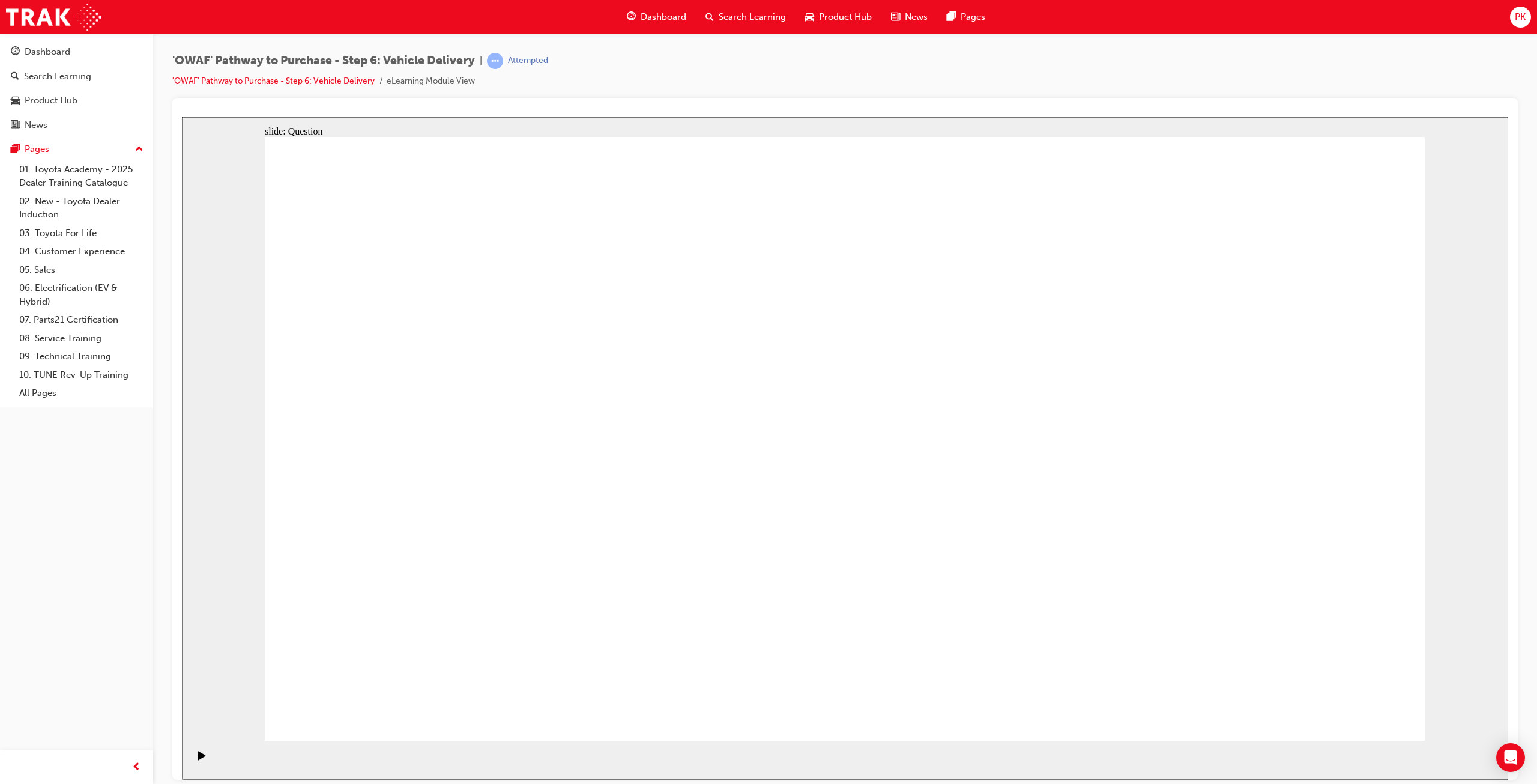
checkbox input "true"
drag, startPoint x: 1253, startPoint y: 493, endPoint x: 529, endPoint y: 551, distance: 726.3
drag, startPoint x: 1194, startPoint y: 483, endPoint x: 436, endPoint y: 574, distance: 763.4
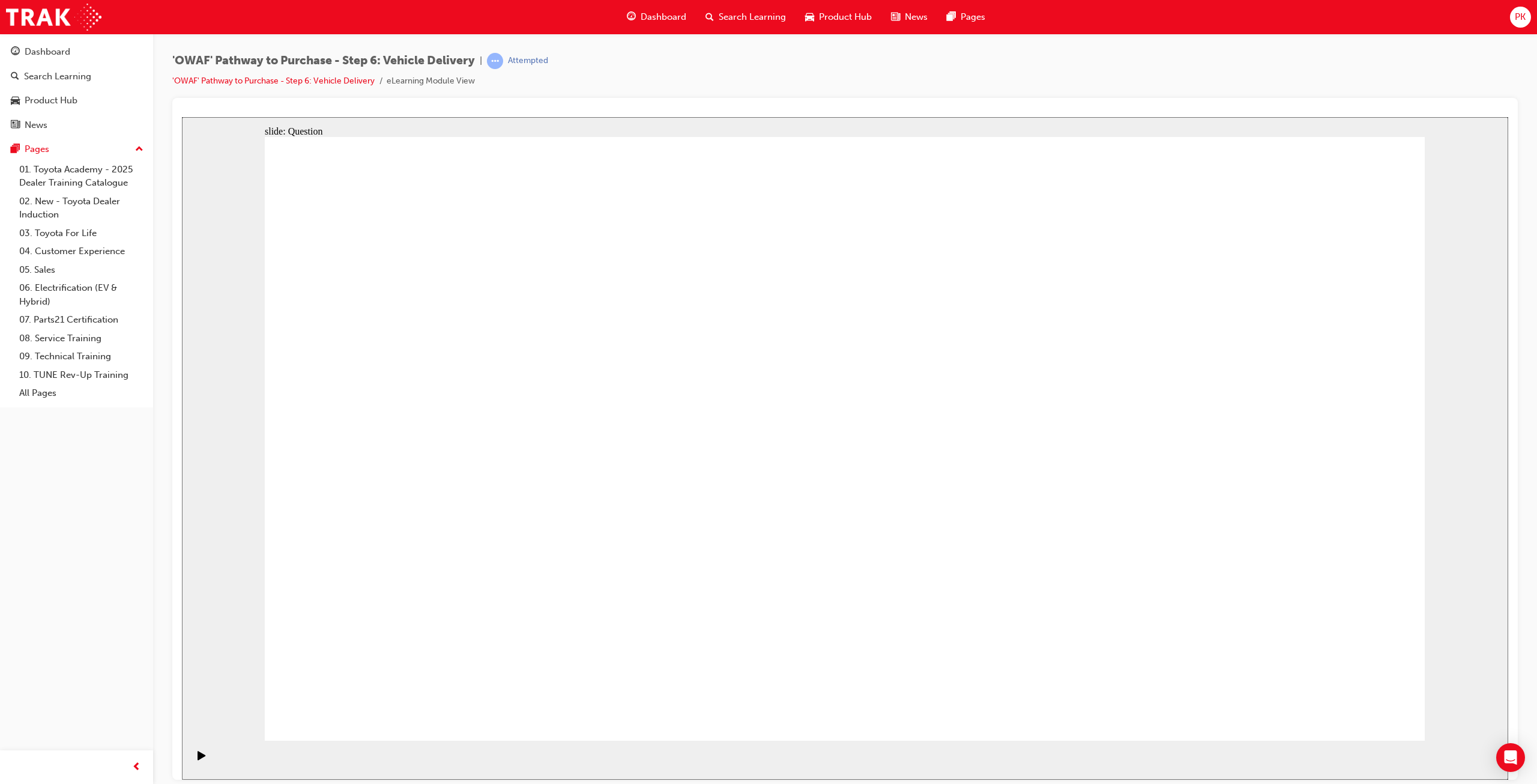
drag, startPoint x: 1253, startPoint y: 492, endPoint x: 846, endPoint y: 570, distance: 414.4
drag, startPoint x: 1230, startPoint y: 516, endPoint x: 494, endPoint y: 574, distance: 738.3
drag, startPoint x: 1226, startPoint y: 513, endPoint x: 457, endPoint y: 563, distance: 770.6
drag, startPoint x: 1251, startPoint y: 514, endPoint x: 889, endPoint y: 587, distance: 369.3
drag, startPoint x: 1205, startPoint y: 527, endPoint x: 448, endPoint y: 565, distance: 758.0
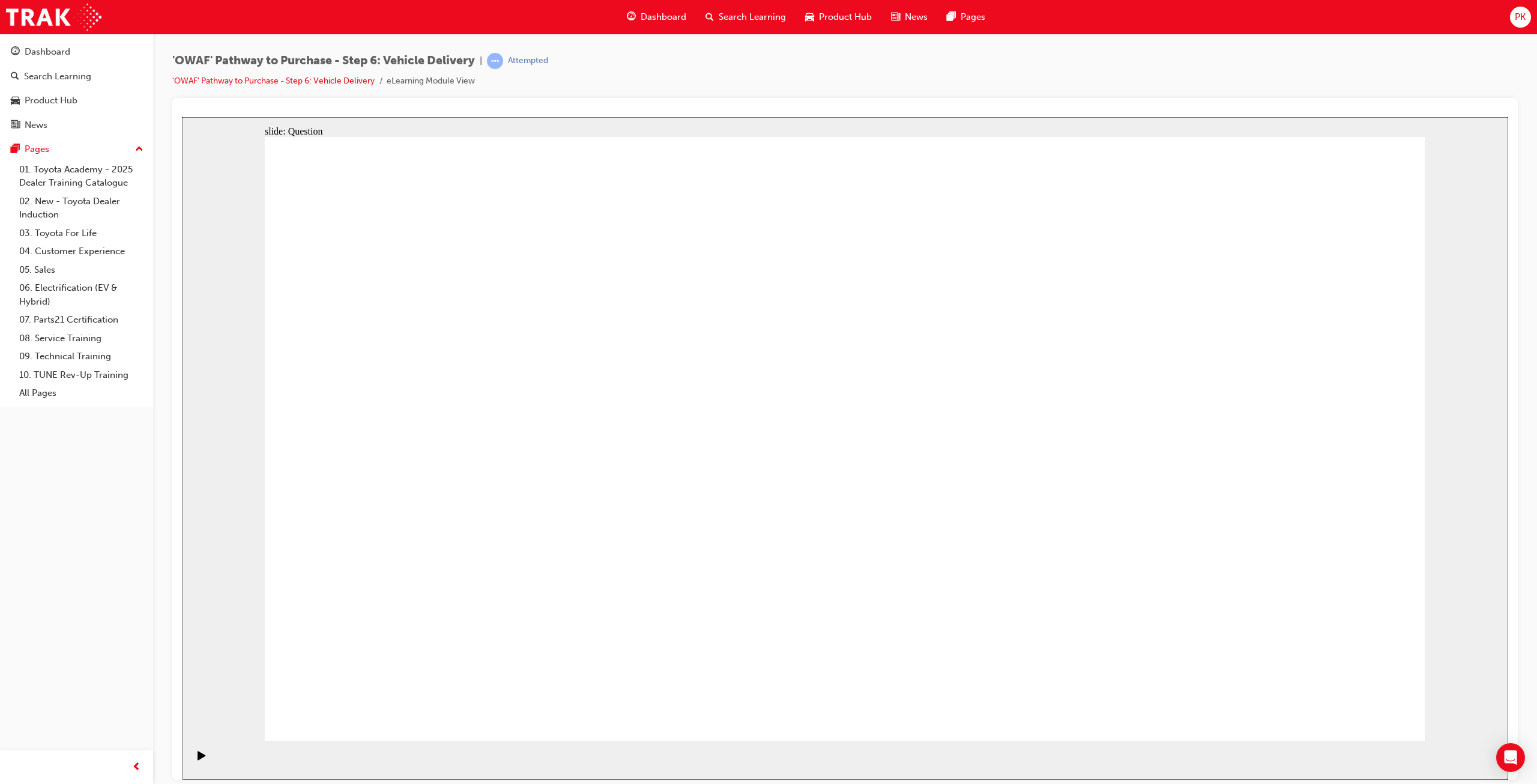
drag, startPoint x: 1197, startPoint y: 526, endPoint x: 398, endPoint y: 563, distance: 799.9
radio input "true"
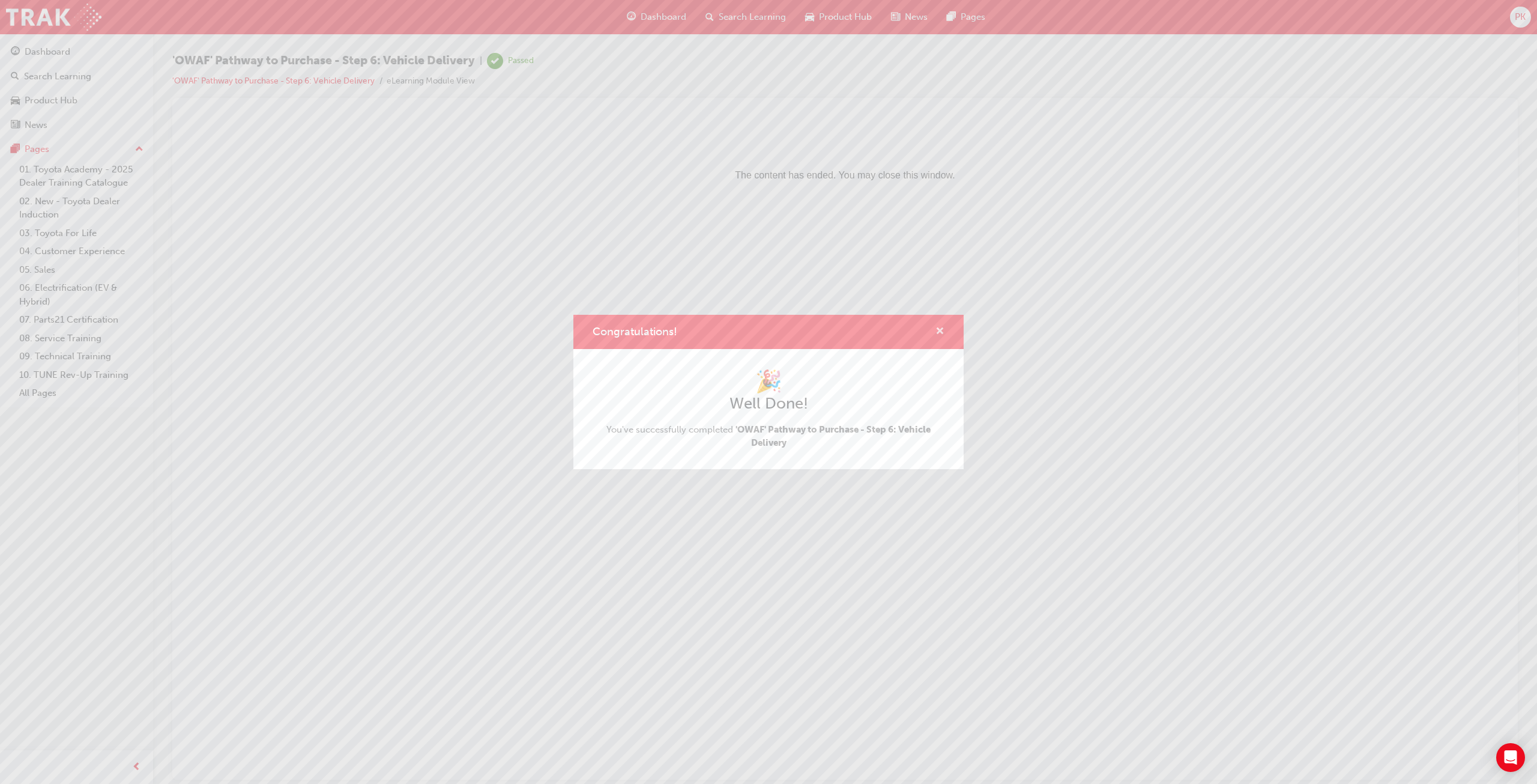
click at [938, 332] on span "cross-icon" at bounding box center [940, 331] width 9 height 10
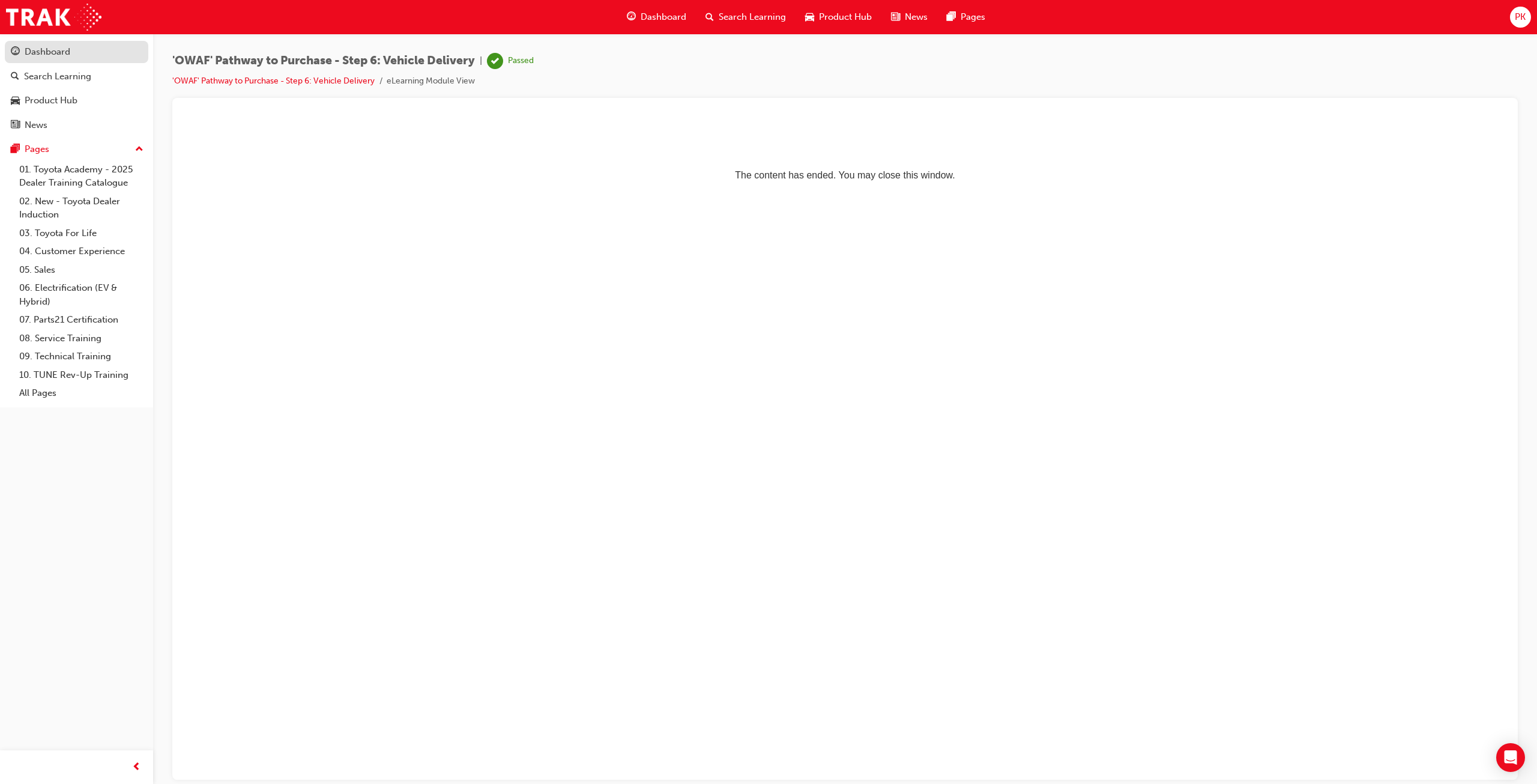
click at [61, 49] on div "Dashboard" at bounding box center [47, 51] width 46 height 14
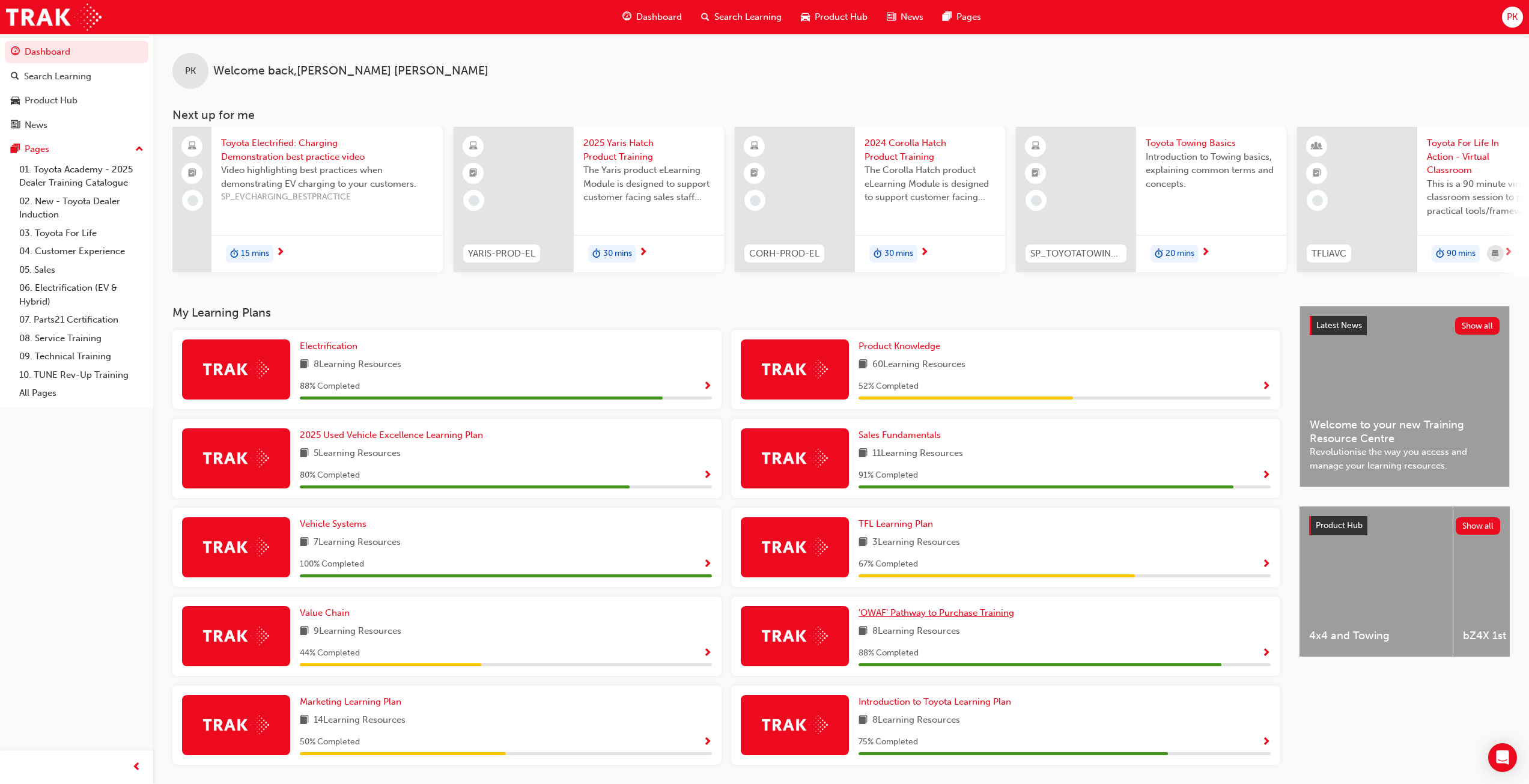
click at [925, 617] on span "'OWAF' Pathway to Purchase Training" at bounding box center [936, 612] width 156 height 10
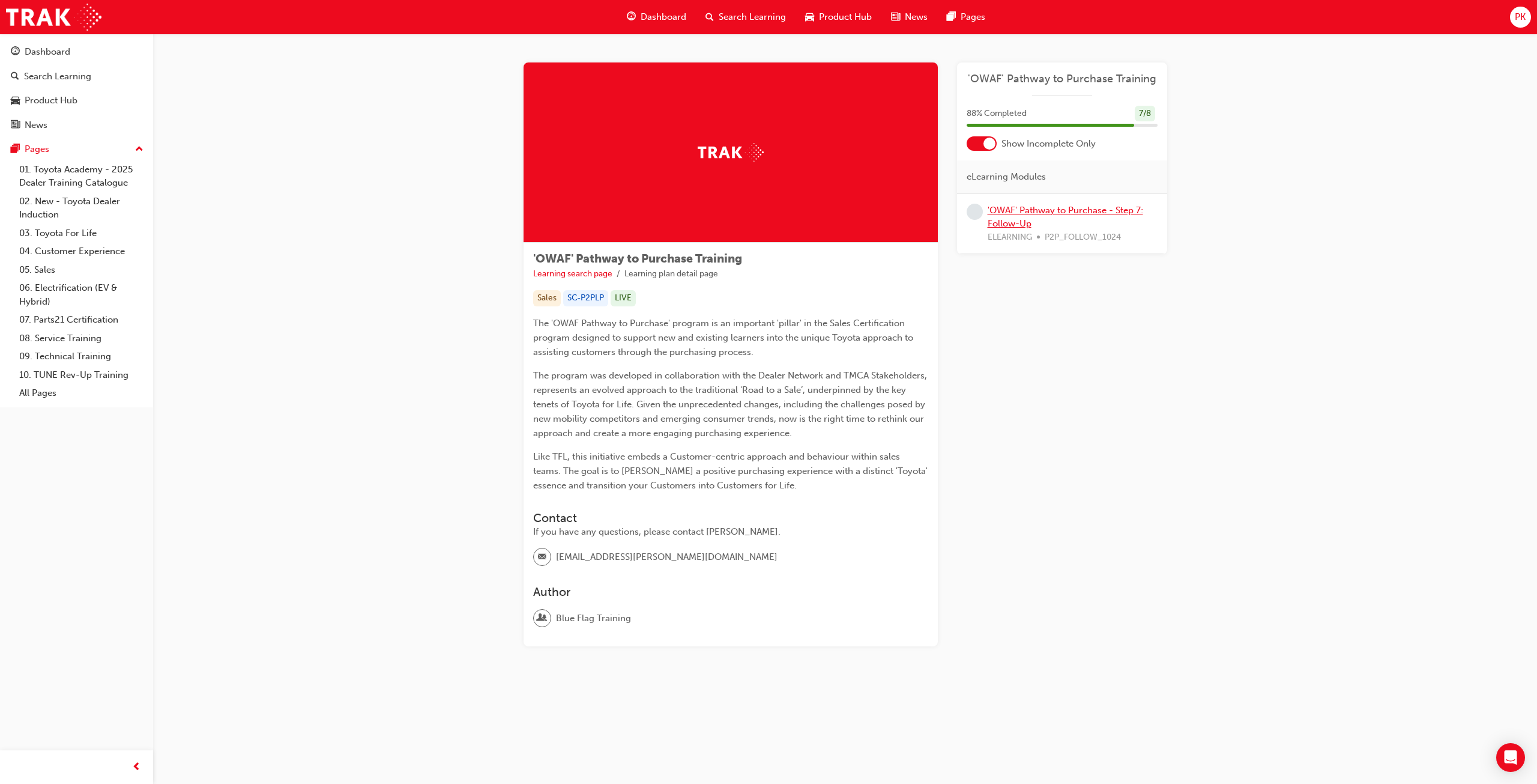
click at [1024, 218] on link "'OWAF' Pathway to Purchase - Step 7: Follow-Up" at bounding box center [1066, 217] width 156 height 25
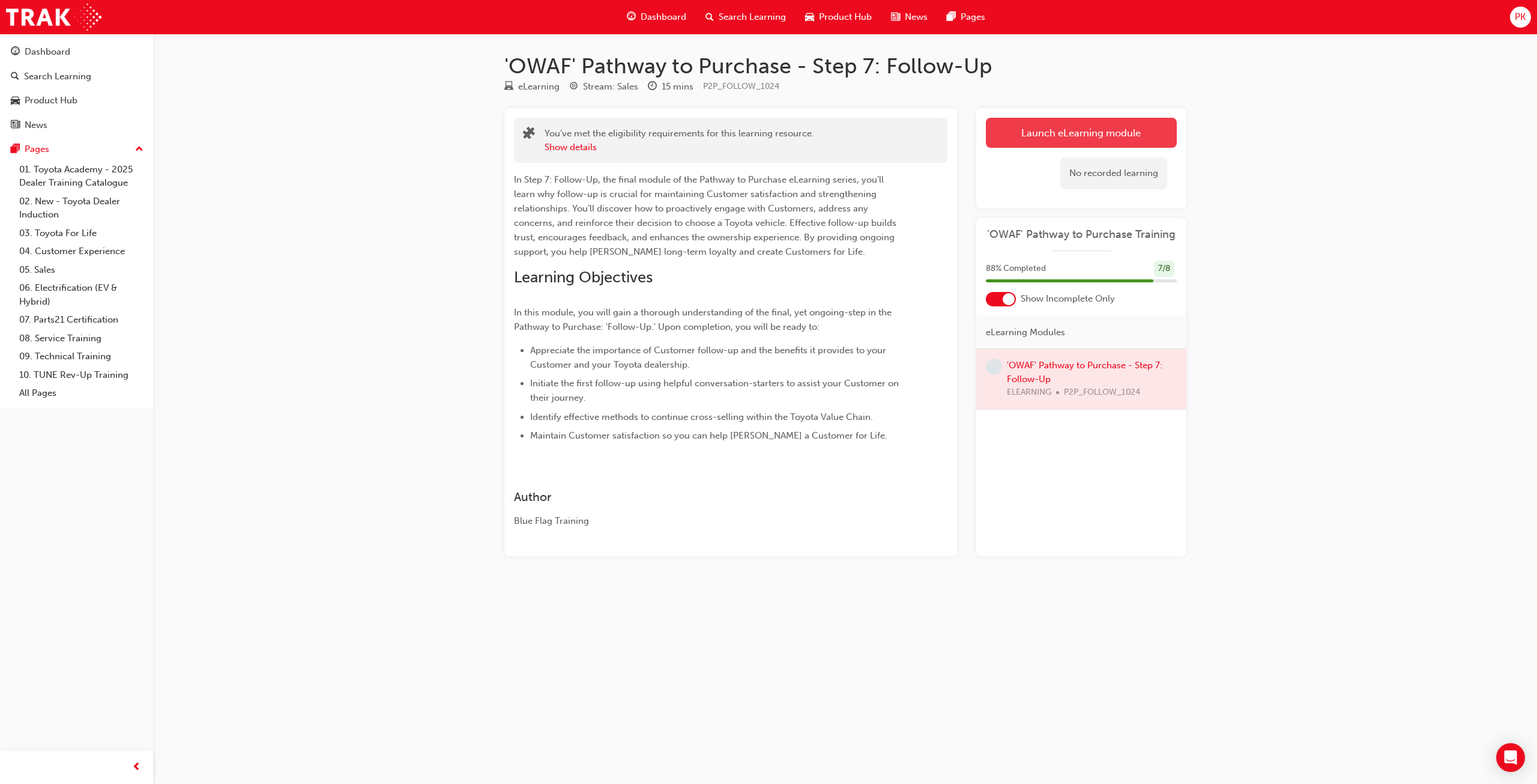
click at [1073, 141] on link "Launch eLearning module" at bounding box center [1081, 133] width 191 height 30
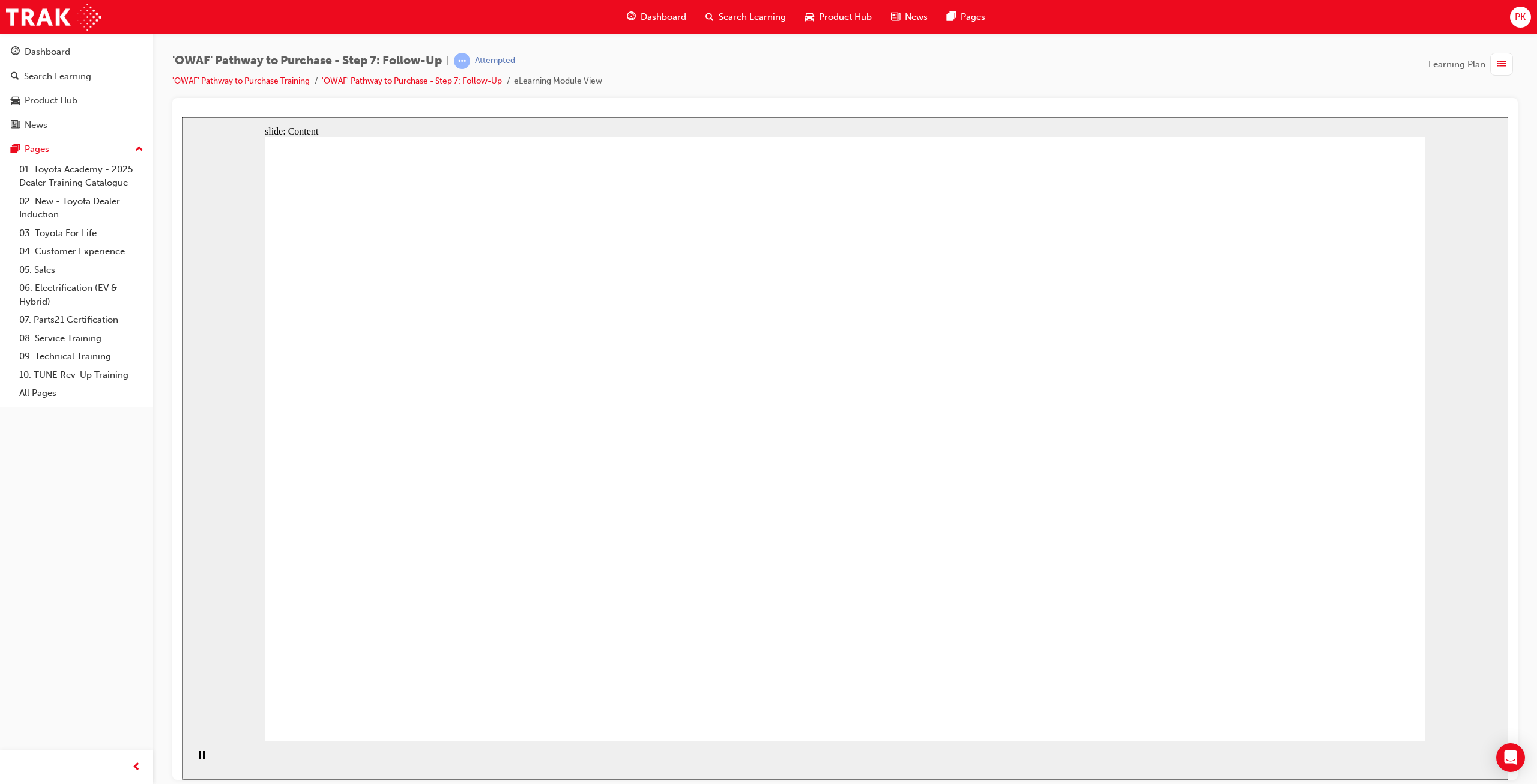
drag, startPoint x: 1303, startPoint y: 705, endPoint x: 1342, endPoint y: 703, distance: 39.1
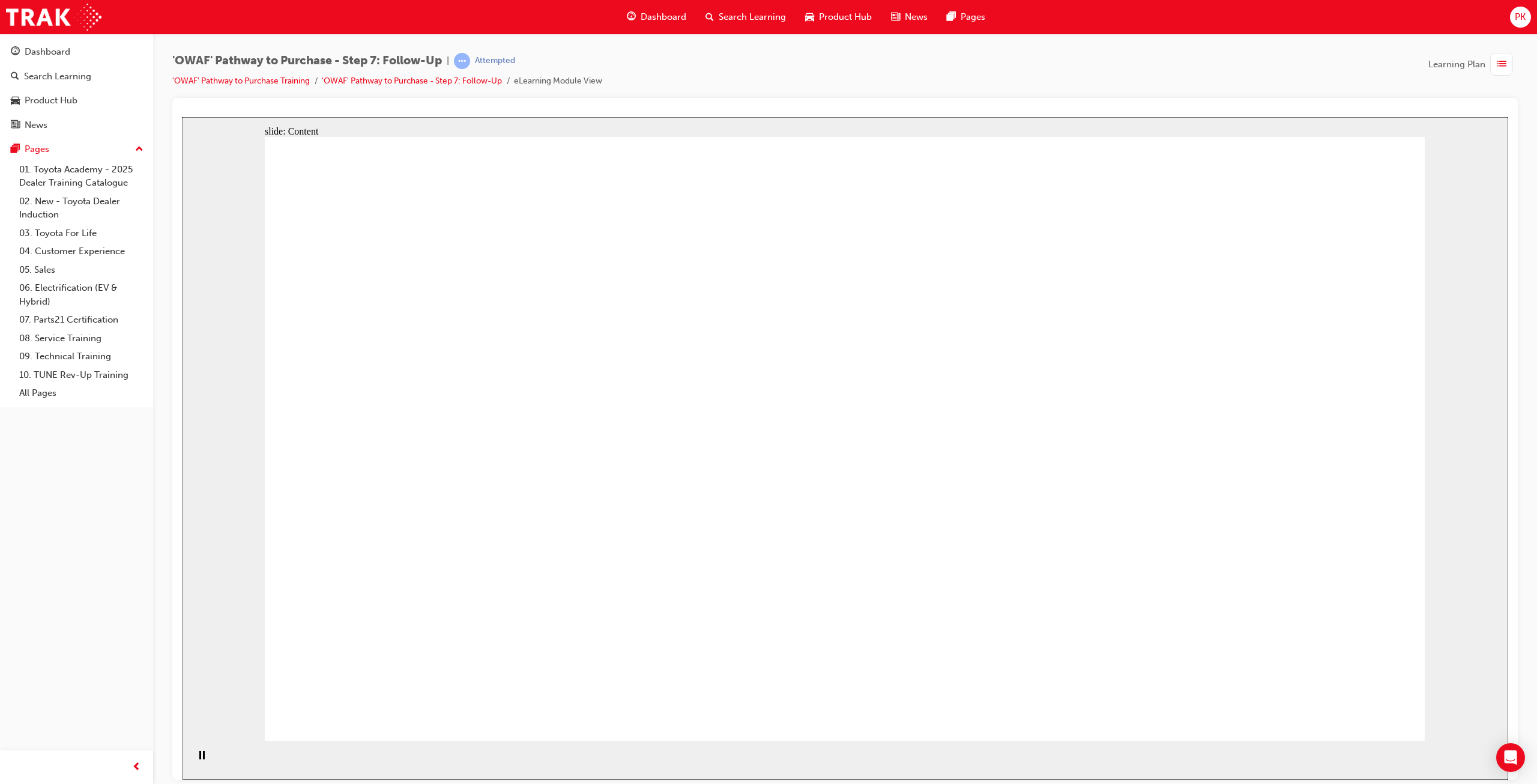
drag, startPoint x: 515, startPoint y: 547, endPoint x: 557, endPoint y: 548, distance: 42.0
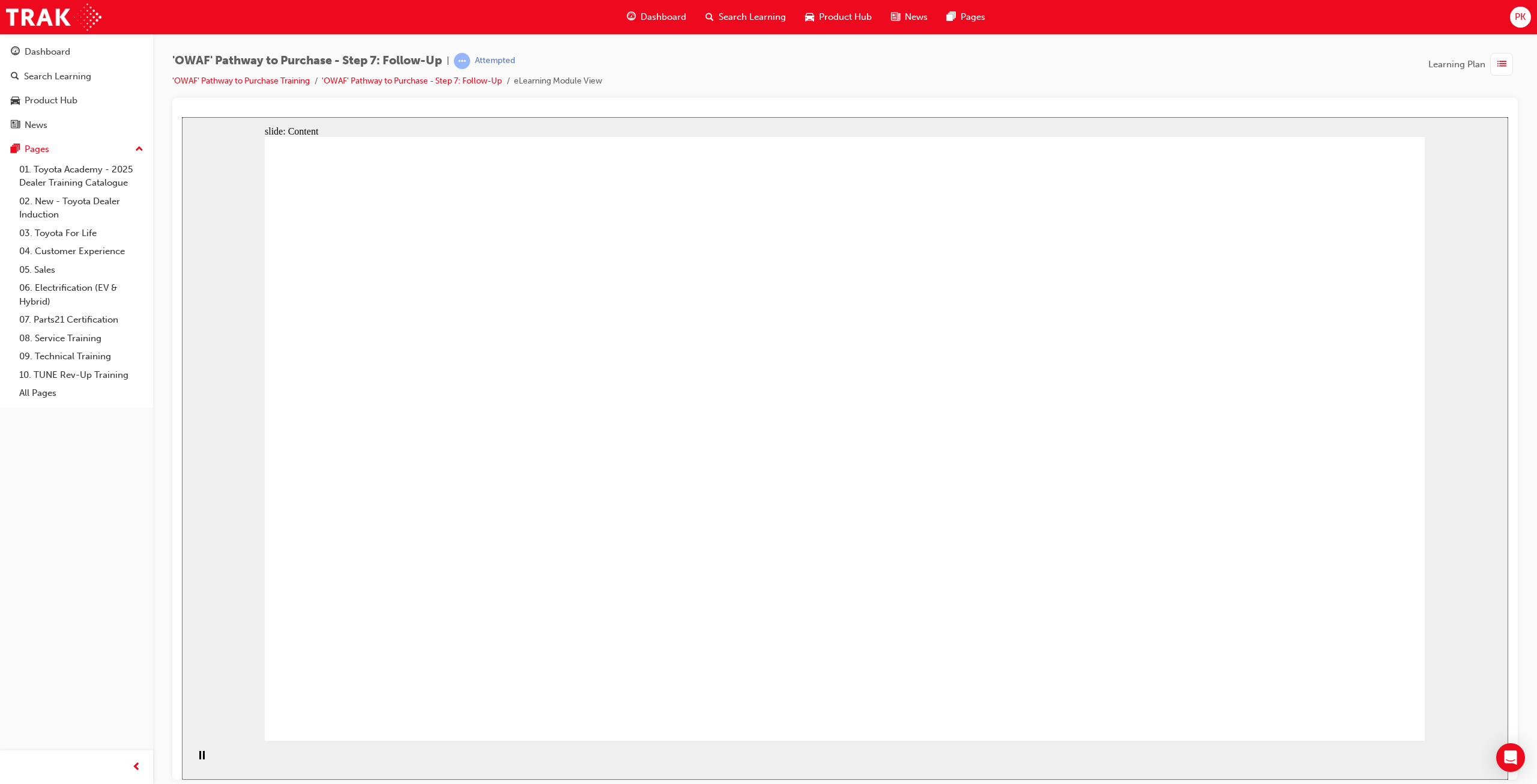
drag, startPoint x: 1037, startPoint y: 567, endPoint x: 1097, endPoint y: 563, distance: 60.1
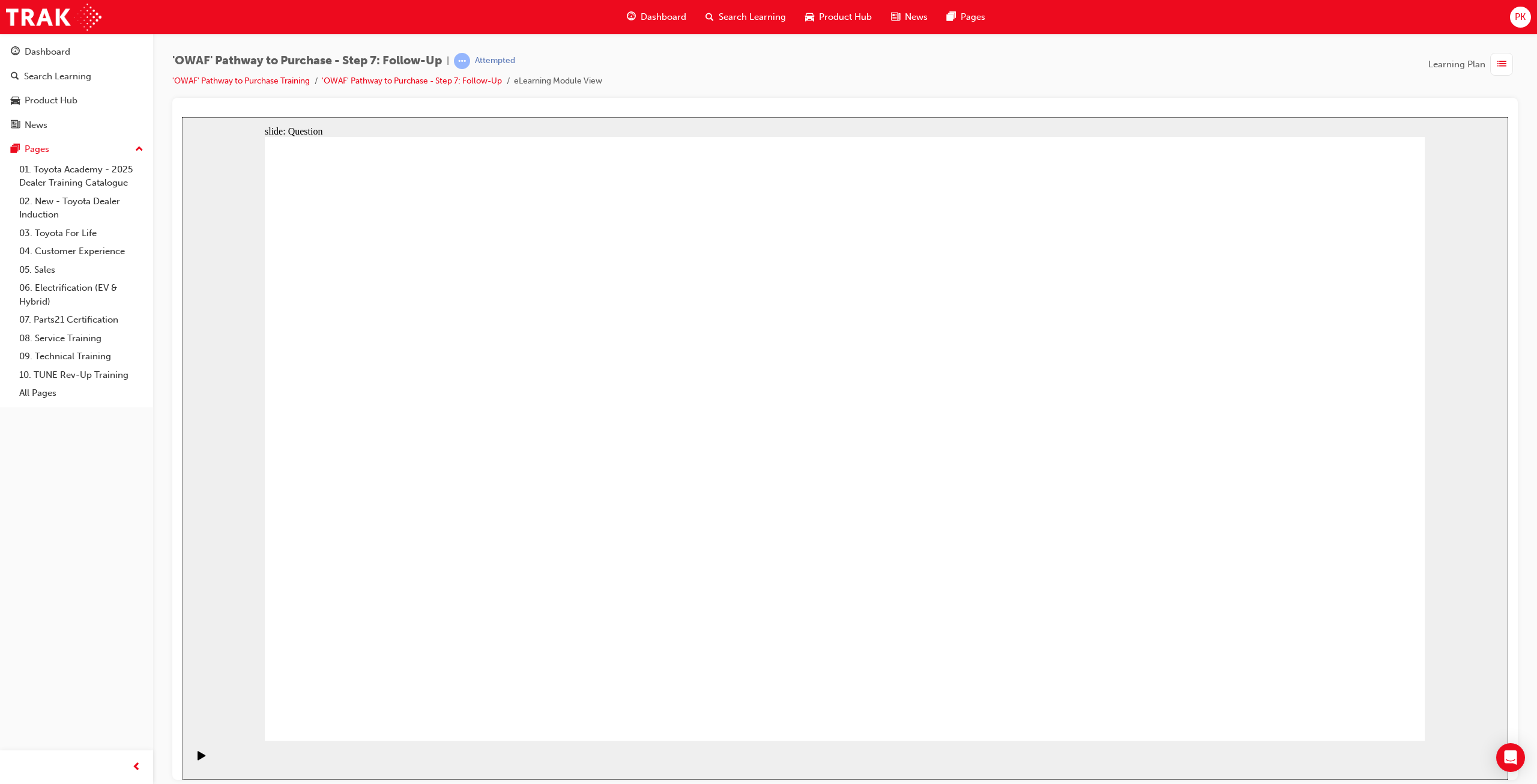
radio input "true"
drag, startPoint x: 697, startPoint y: 607, endPoint x: 907, endPoint y: 379, distance: 310.0
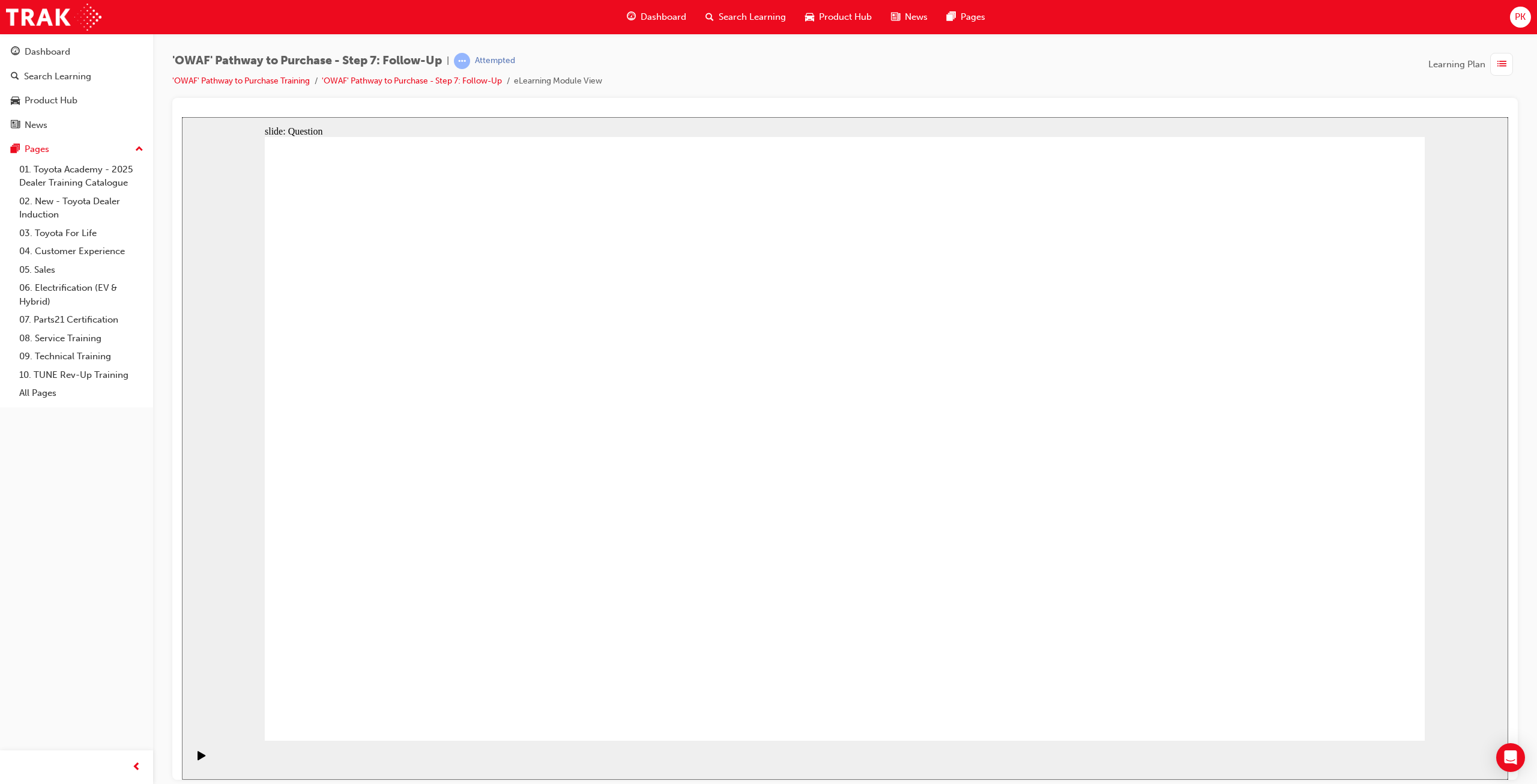
drag, startPoint x: 923, startPoint y: 658, endPoint x: 662, endPoint y: 422, distance: 351.9
drag, startPoint x: 1101, startPoint y: 608, endPoint x: 702, endPoint y: 492, distance: 415.5
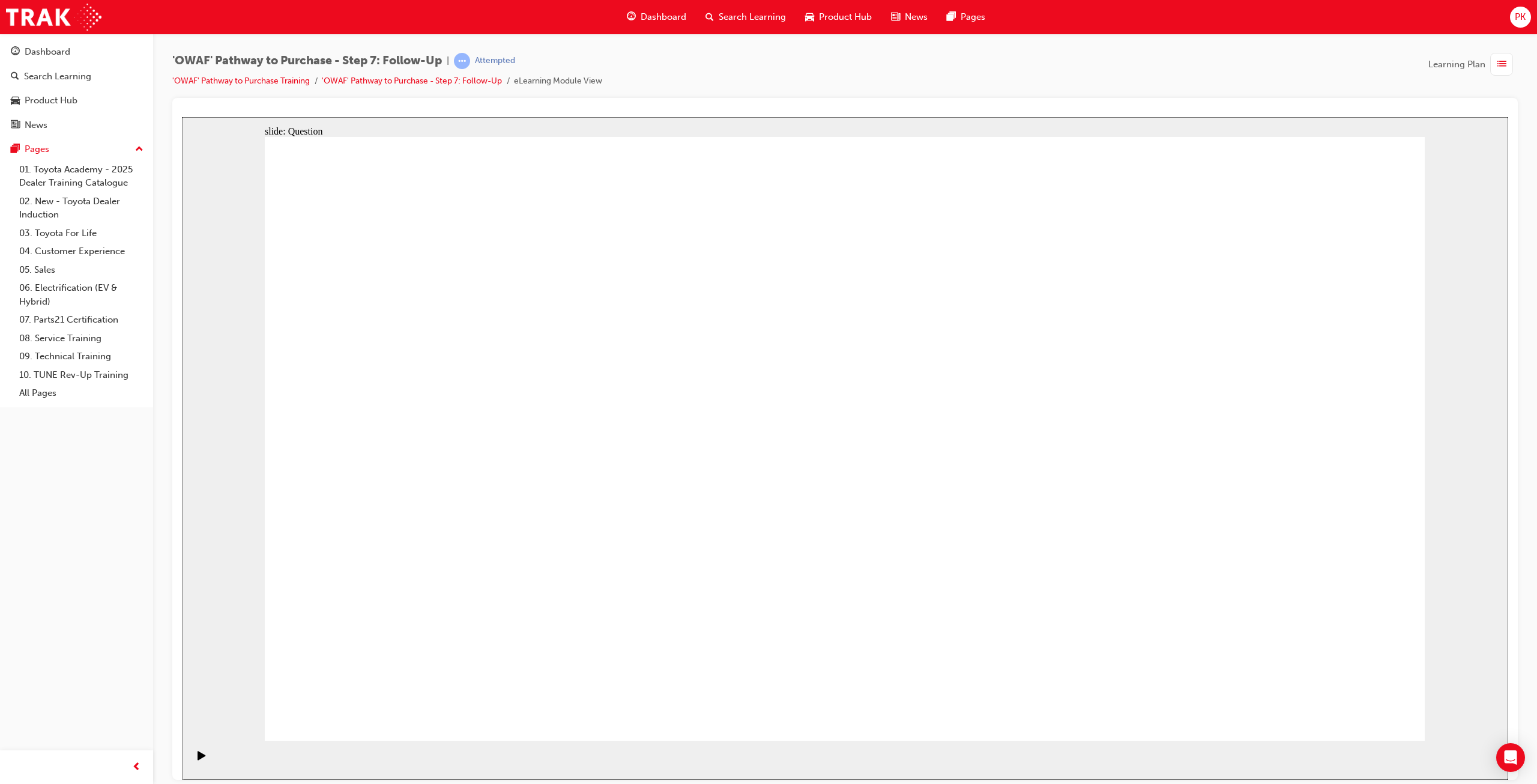
radio input "true"
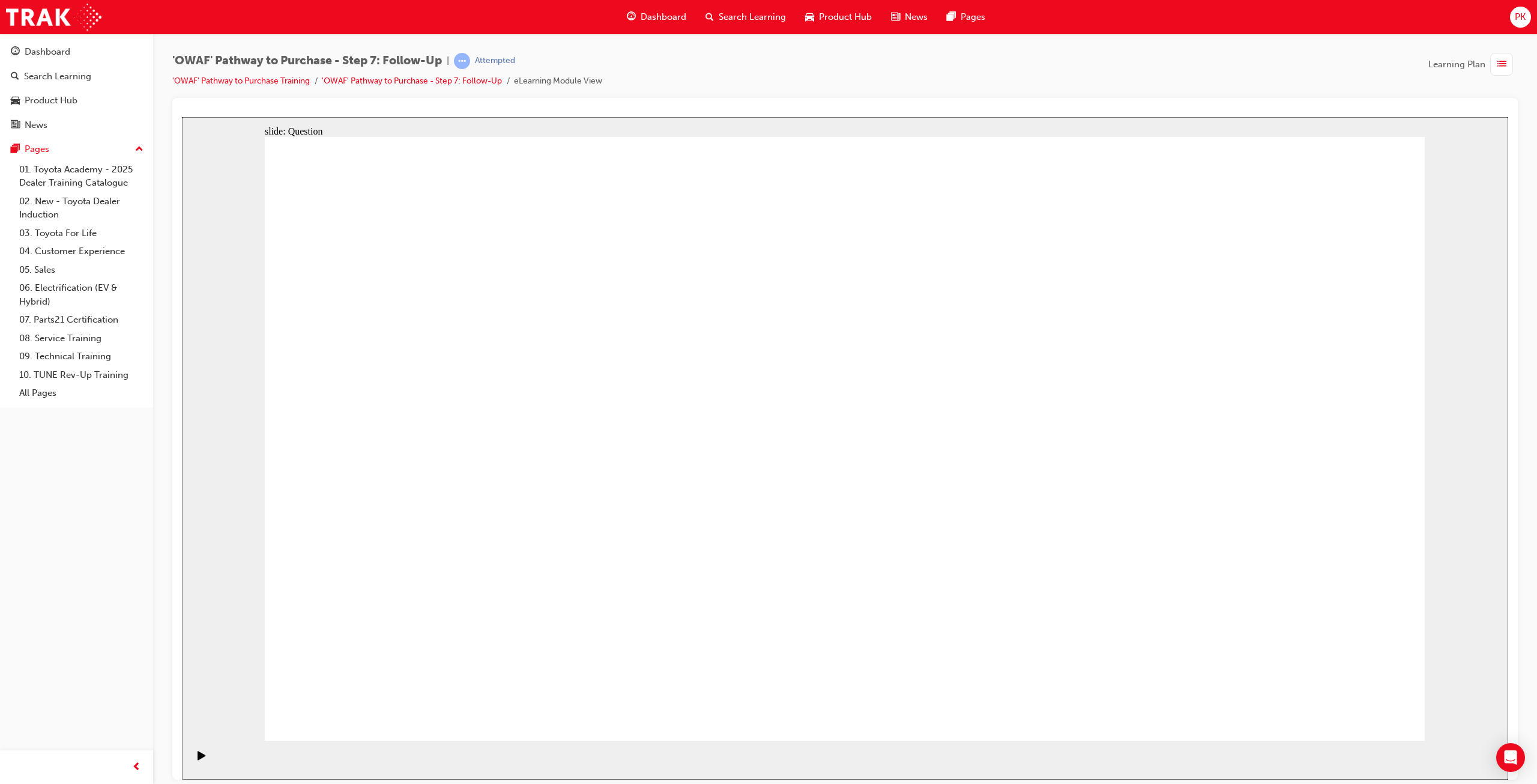
radio input "true"
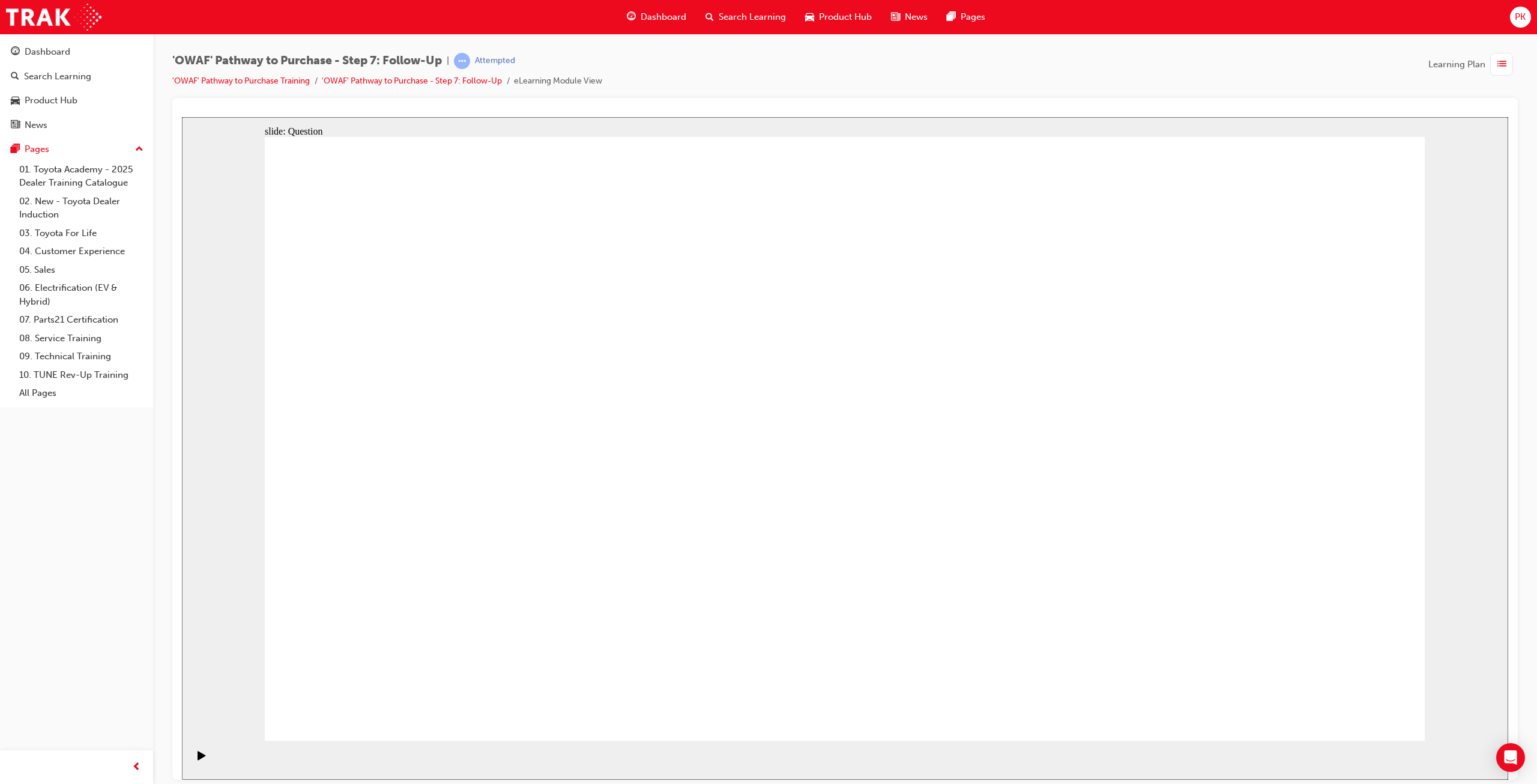
radio input "true"
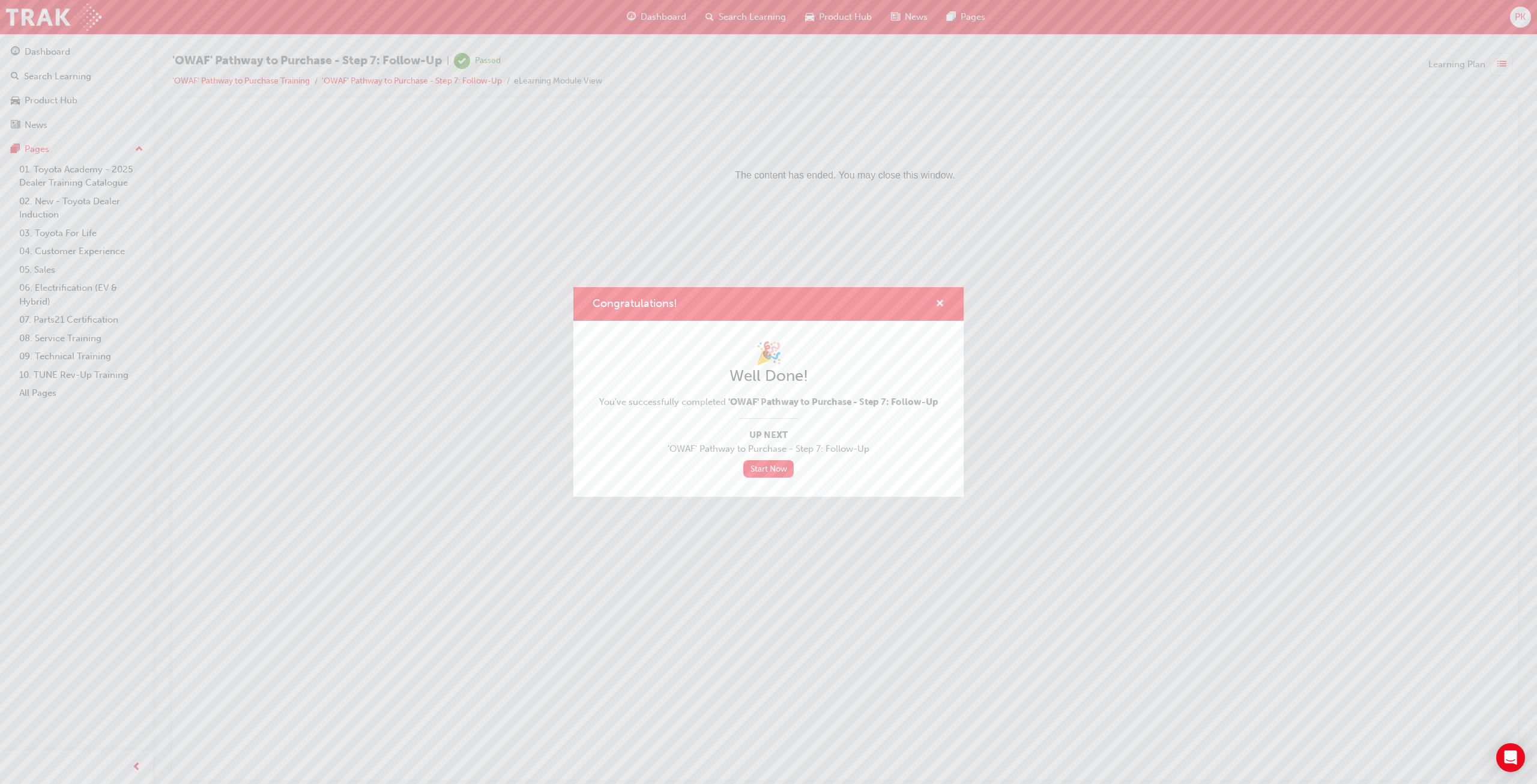
click at [941, 301] on span "cross-icon" at bounding box center [940, 304] width 9 height 10
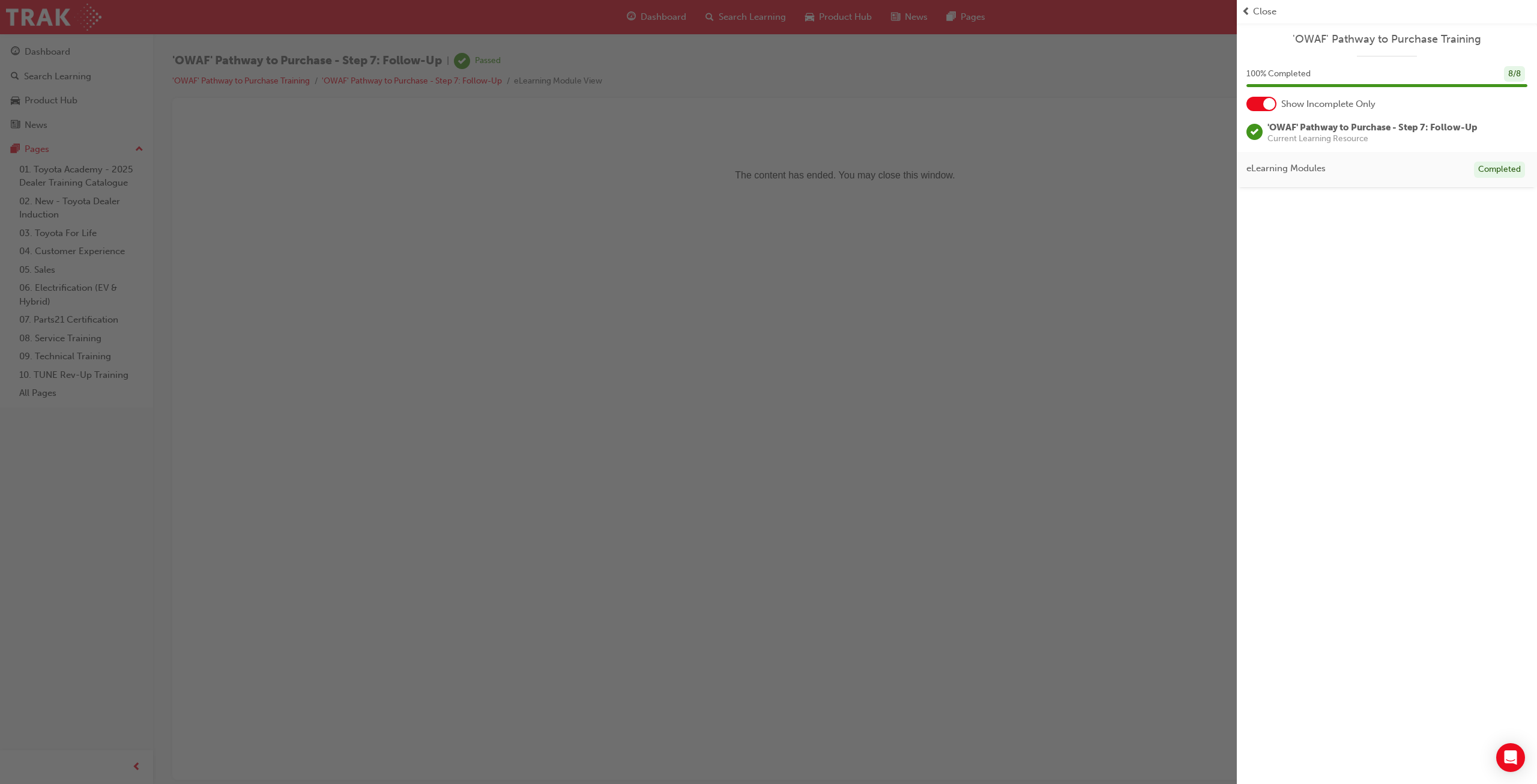
click at [1258, 12] on span "Close" at bounding box center [1265, 11] width 24 height 14
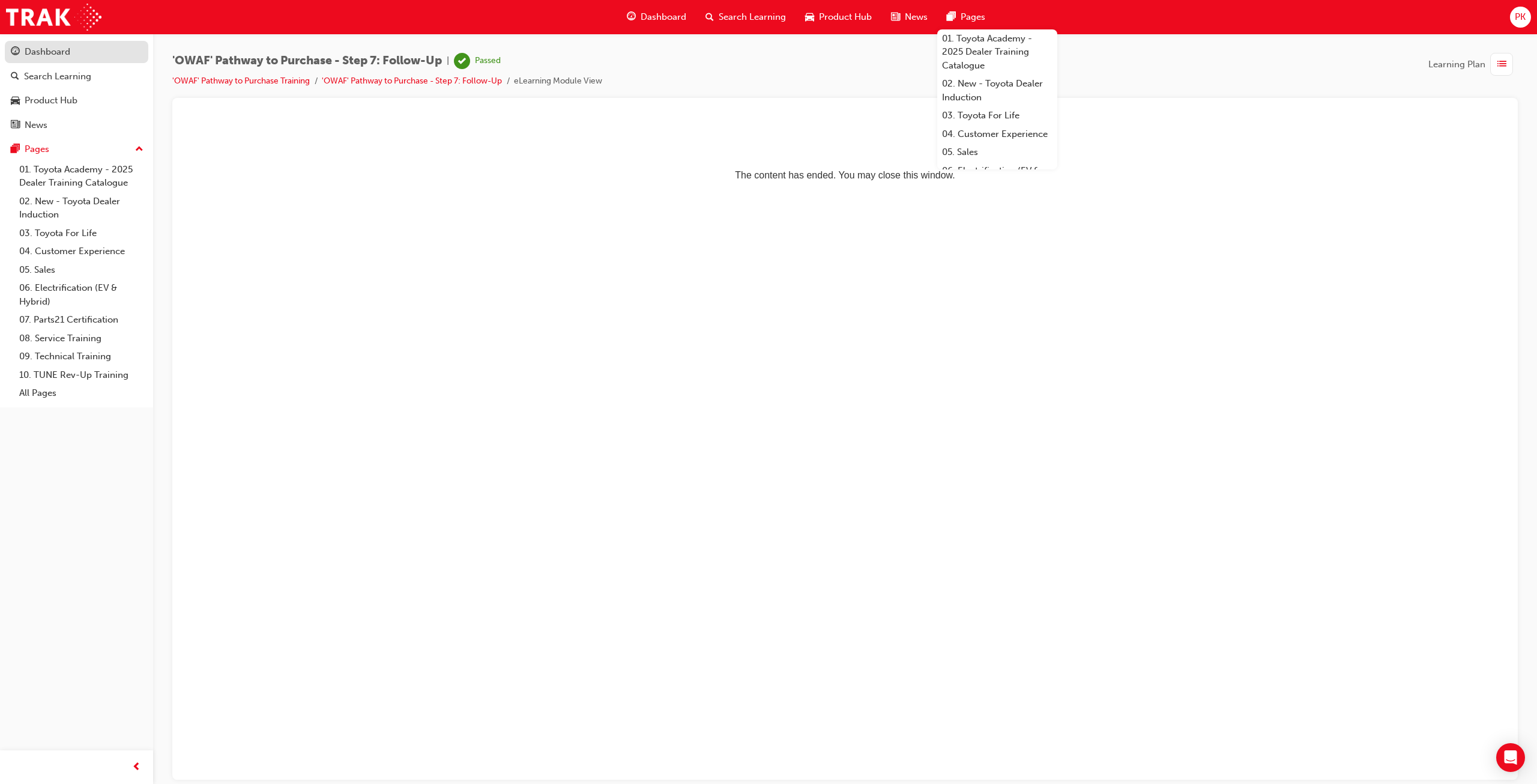
click at [86, 55] on div "Dashboard" at bounding box center [76, 52] width 132 height 15
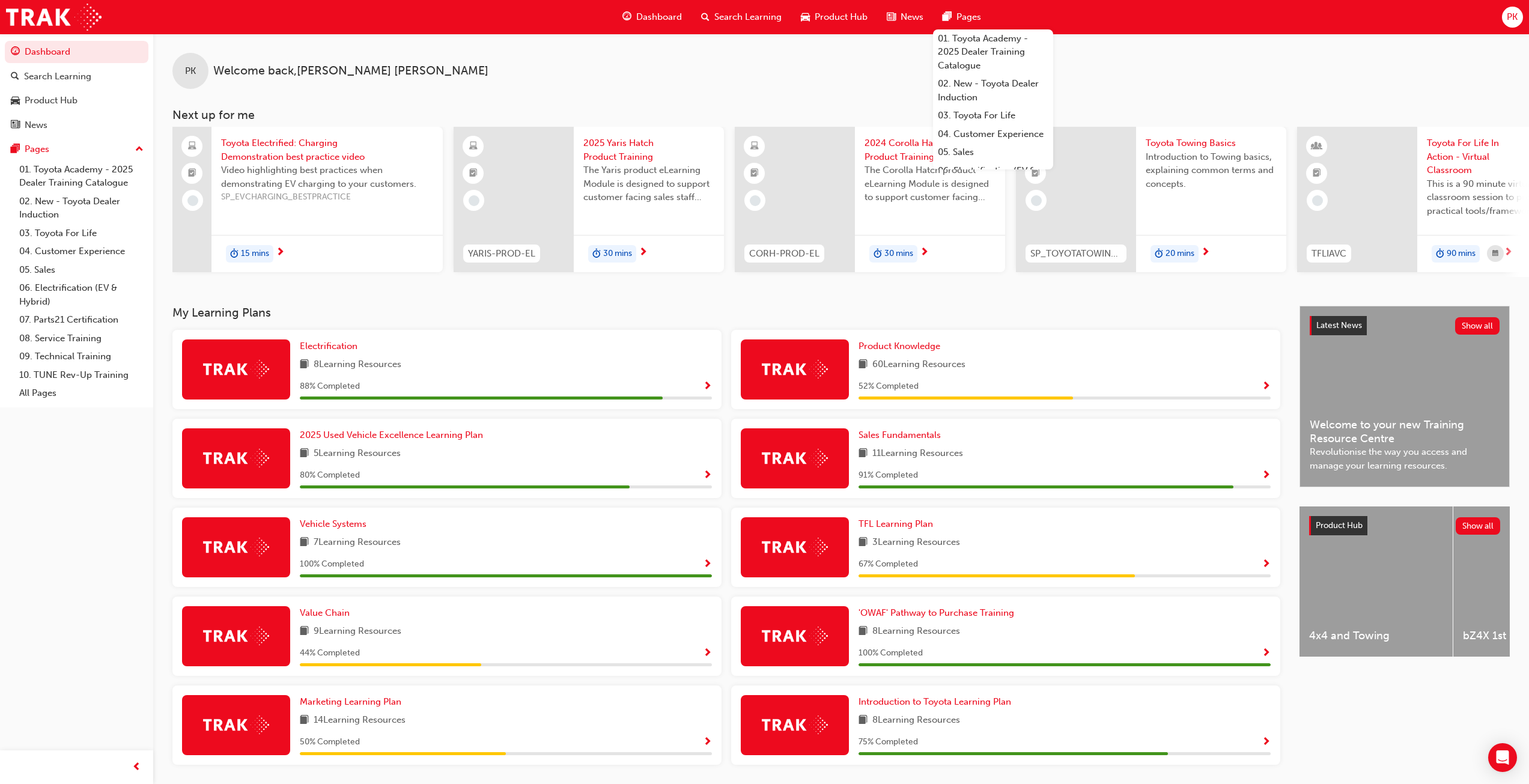
scroll to position [45, 0]
